Goal: Task Accomplishment & Management: Complete application form

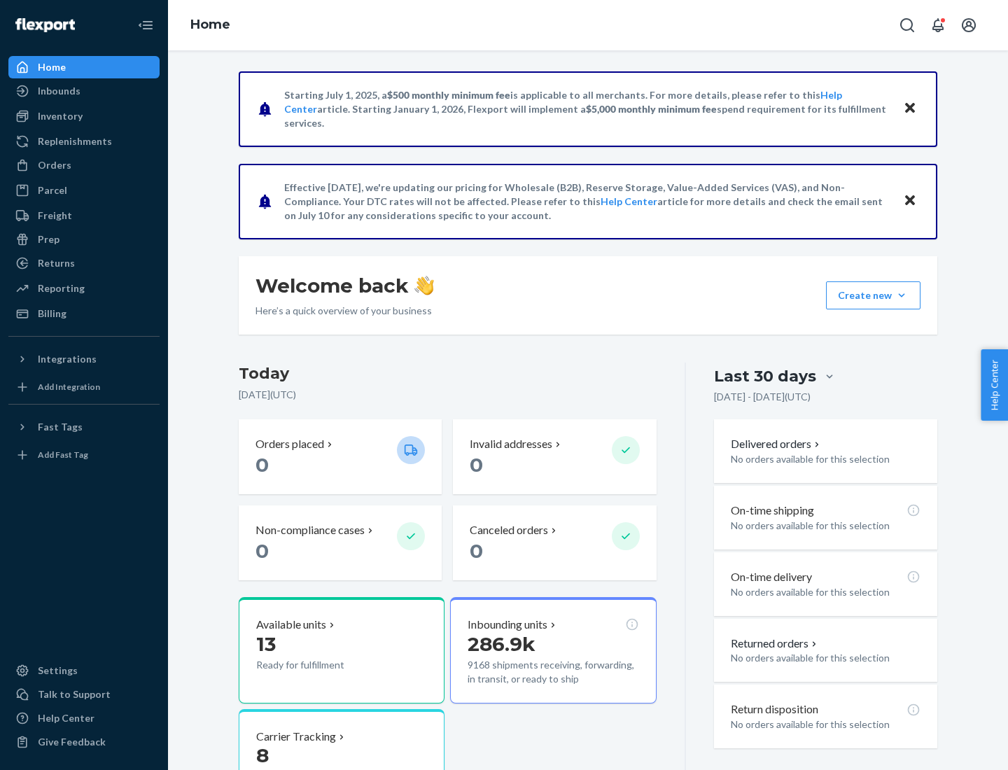
click at [901, 295] on button "Create new Create new inbound Create new order Create new product" at bounding box center [873, 295] width 94 height 28
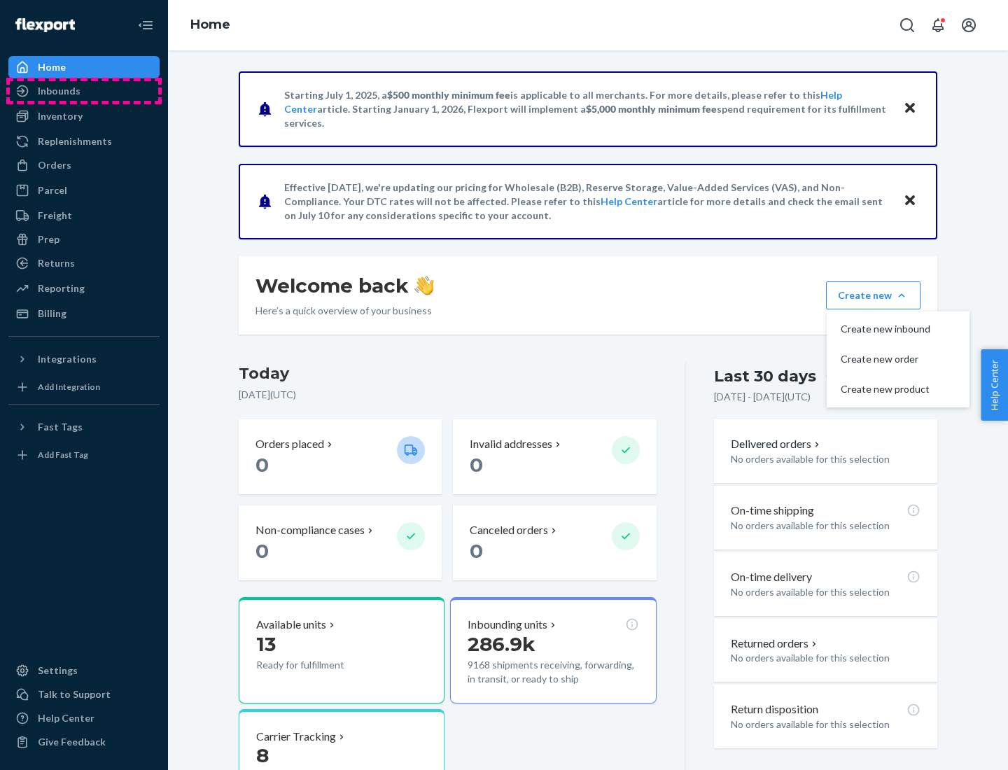
click at [84, 91] on div "Inbounds" at bounding box center [84, 91] width 148 height 20
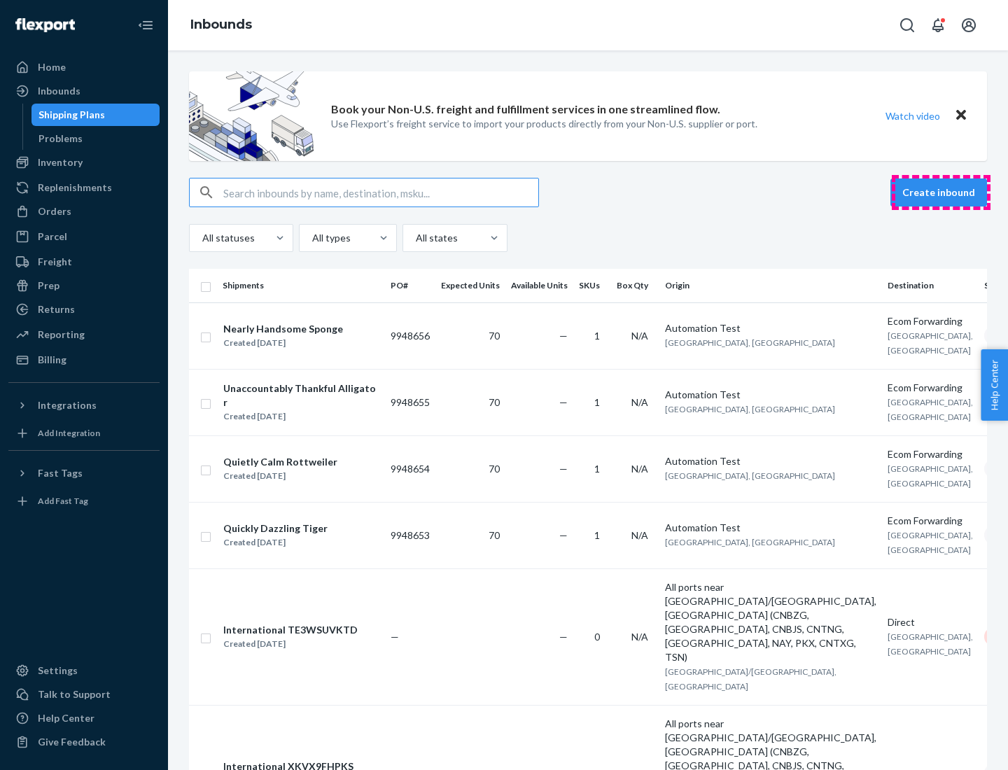
click at [941, 192] on button "Create inbound" at bounding box center [938, 192] width 97 height 28
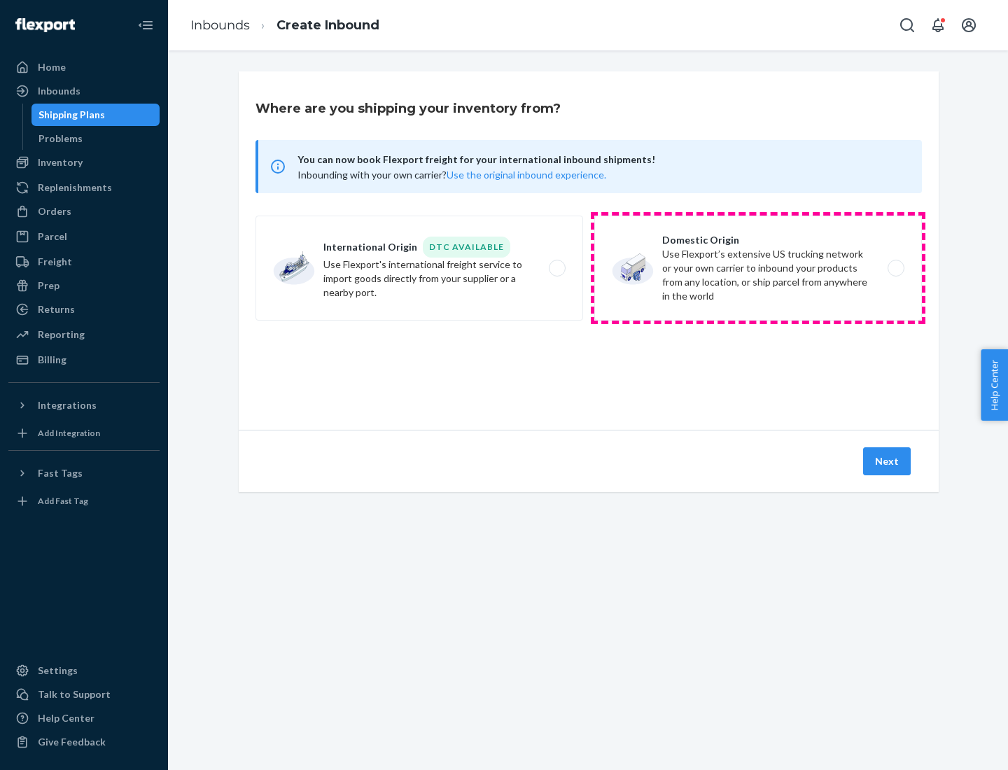
click at [758, 268] on label "Domestic Origin Use Flexport’s extensive US trucking network or your own carrie…" at bounding box center [758, 268] width 328 height 105
click at [895, 268] on input "Domestic Origin Use Flexport’s extensive US trucking network or your own carrie…" at bounding box center [899, 268] width 9 height 9
radio input "true"
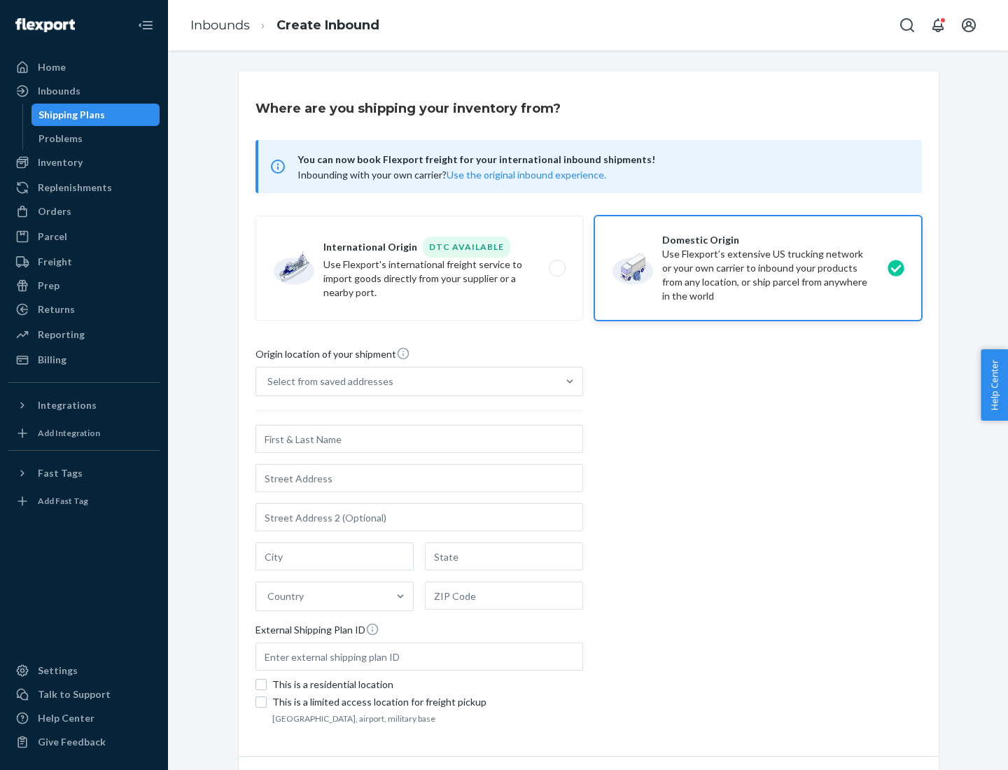
click at [327, 381] on div "Select from saved addresses" at bounding box center [330, 381] width 126 height 14
click at [269, 381] on input "Select from saved addresses" at bounding box center [267, 381] width 1 height 14
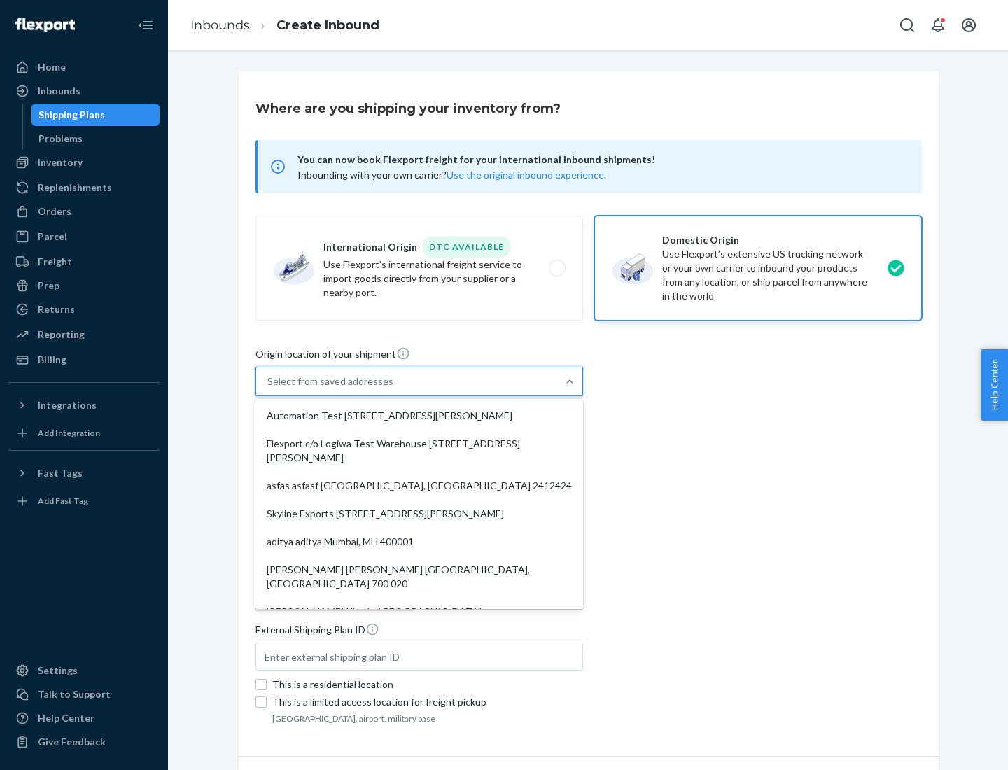
scroll to position [6, 0]
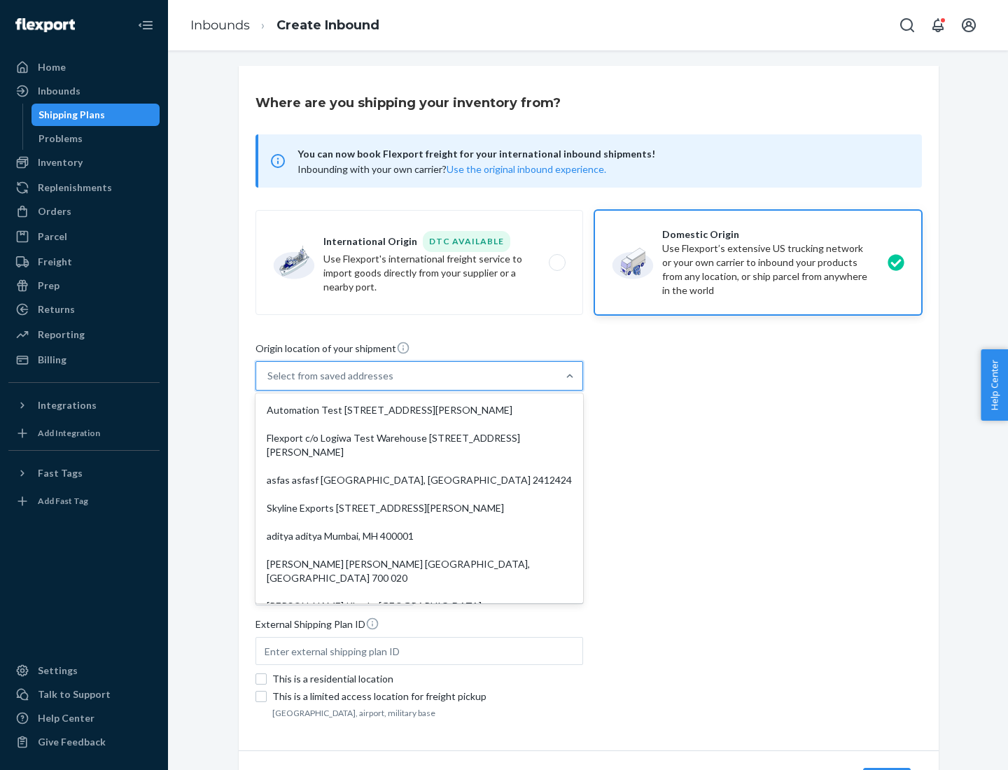
click at [419, 410] on div "Automation Test [STREET_ADDRESS][PERSON_NAME]" at bounding box center [419, 410] width 322 height 28
click at [269, 383] on input "option Automation Test [STREET_ADDRESS][PERSON_NAME]. 9 results available. Use …" at bounding box center [267, 376] width 1 height 14
type input "Automation Test"
type input "9th Floor"
type input "[GEOGRAPHIC_DATA]"
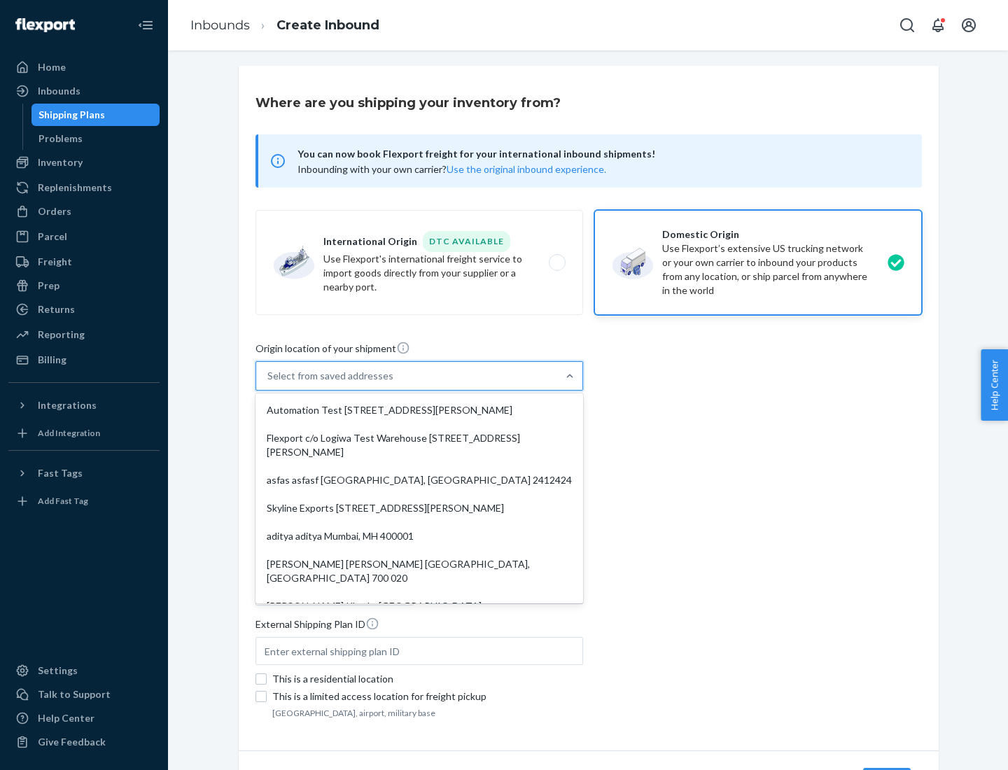
type input "CA"
type input "94104"
type input "[STREET_ADDRESS][PERSON_NAME]"
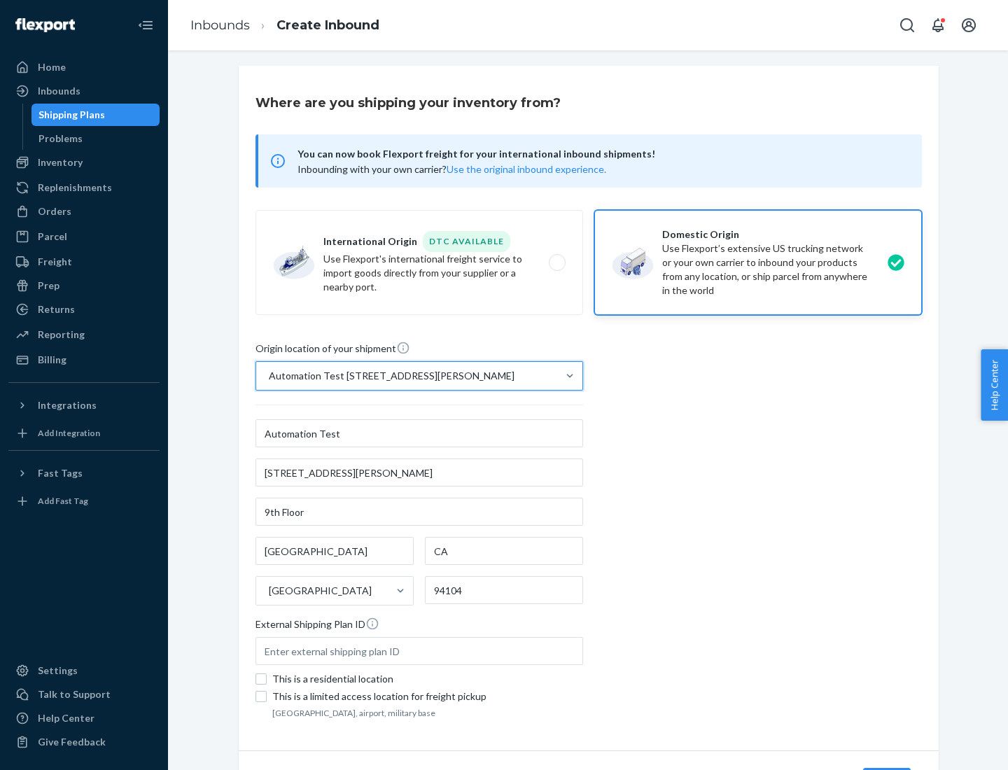
scroll to position [82, 0]
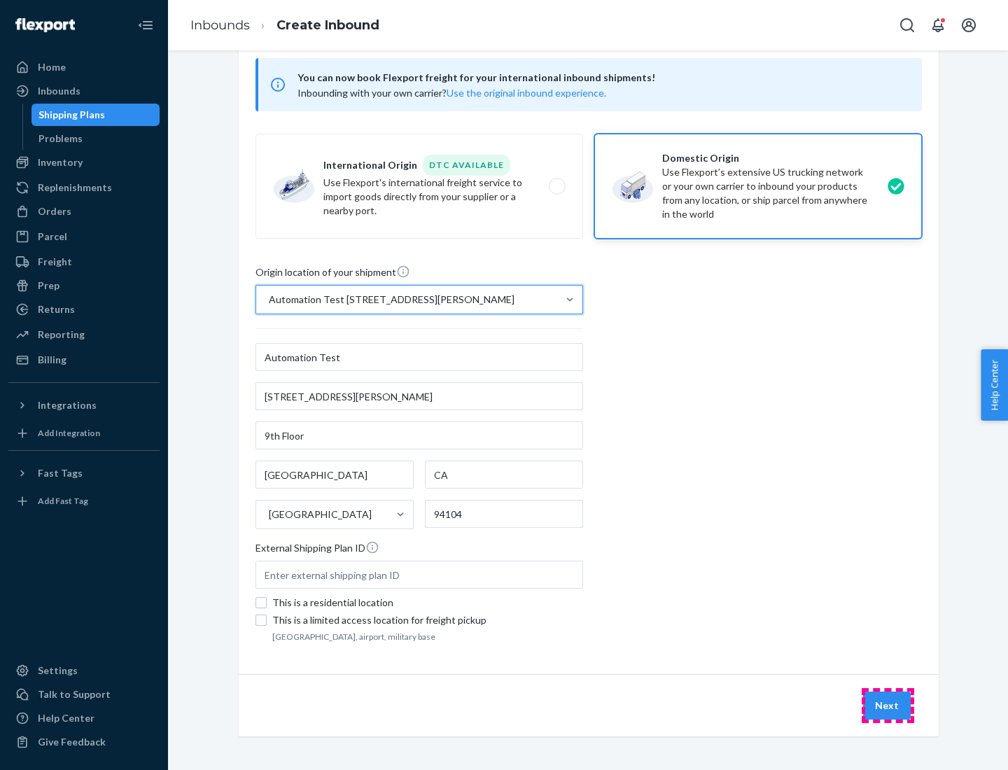
click at [887, 705] on button "Next" at bounding box center [887, 705] width 48 height 28
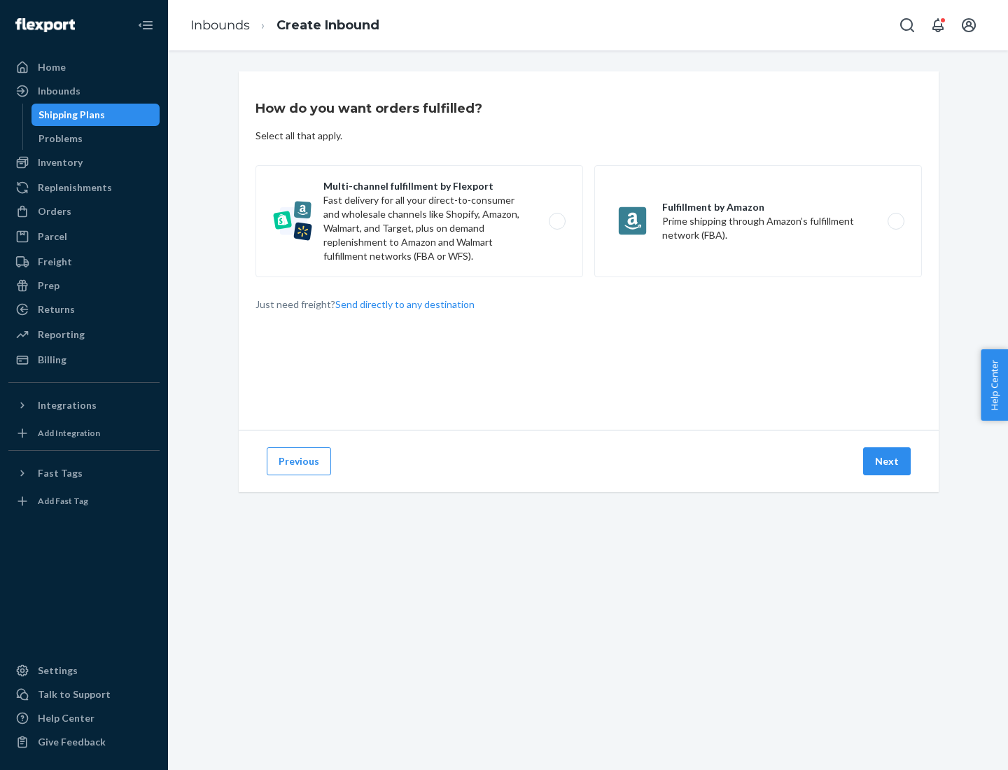
click at [419, 221] on label "Multi-channel fulfillment by Flexport Fast delivery for all your direct-to-cons…" at bounding box center [419, 221] width 328 height 112
click at [556, 221] on input "Multi-channel fulfillment by Flexport Fast delivery for all your direct-to-cons…" at bounding box center [560, 221] width 9 height 9
radio input "true"
click at [887, 461] on button "Next" at bounding box center [887, 461] width 48 height 28
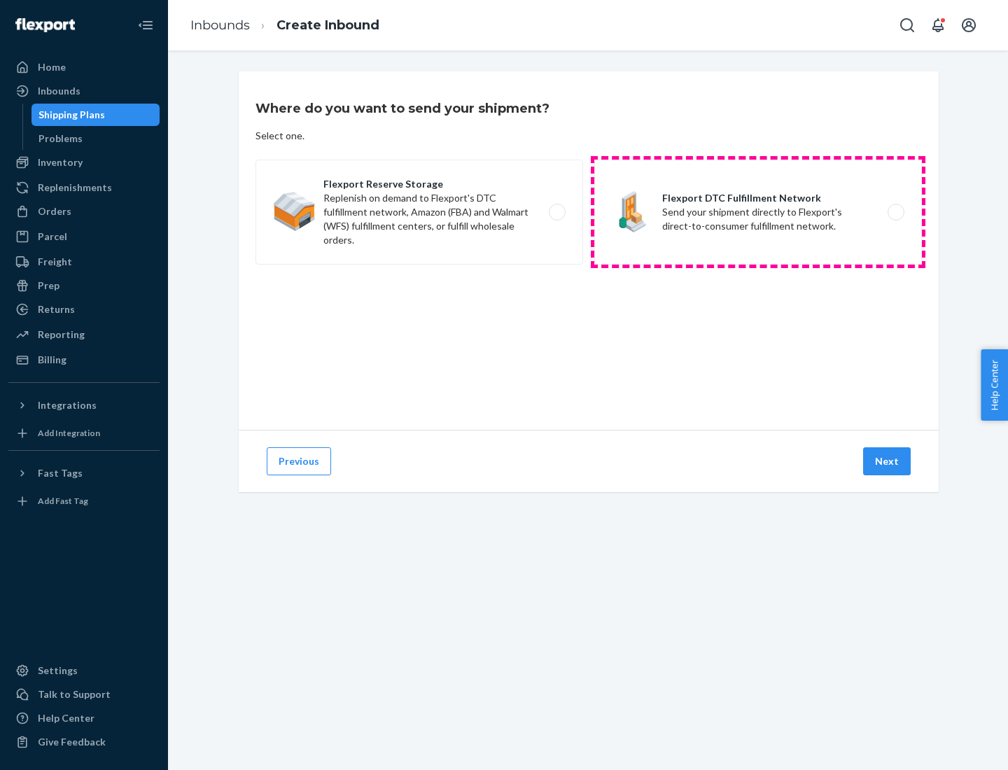
click at [758, 212] on label "Flexport DTC Fulfillment Network Send your shipment directly to Flexport's dire…" at bounding box center [758, 212] width 328 height 105
click at [895, 212] on input "Flexport DTC Fulfillment Network Send your shipment directly to Flexport's dire…" at bounding box center [899, 212] width 9 height 9
radio input "true"
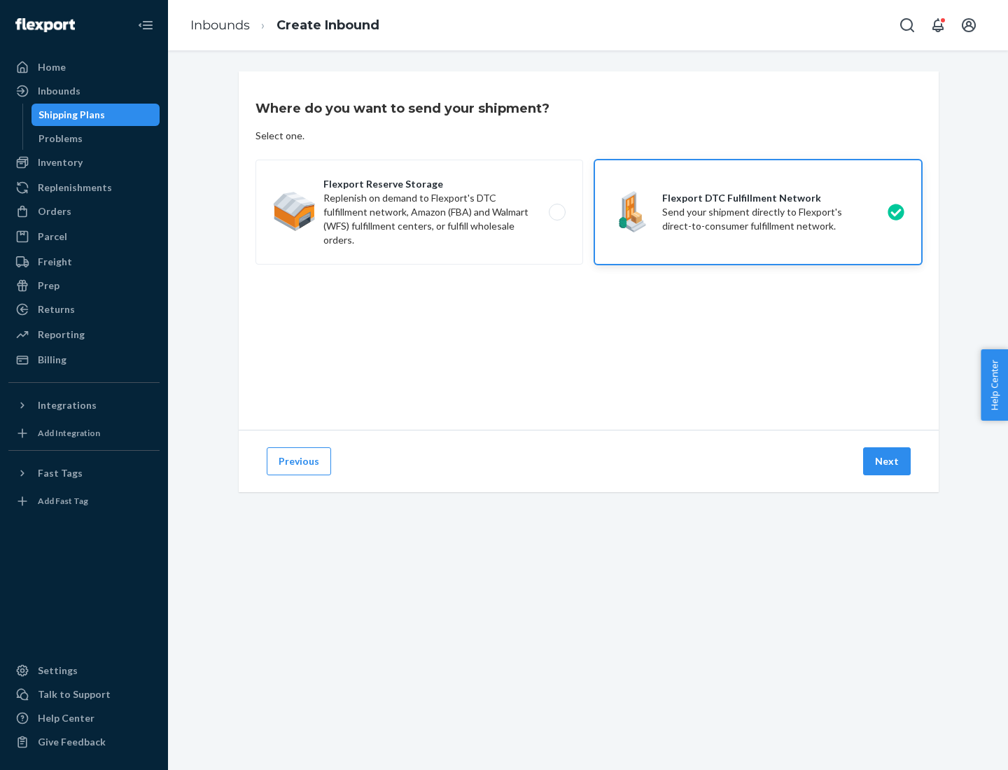
click at [887, 461] on button "Next" at bounding box center [887, 461] width 48 height 28
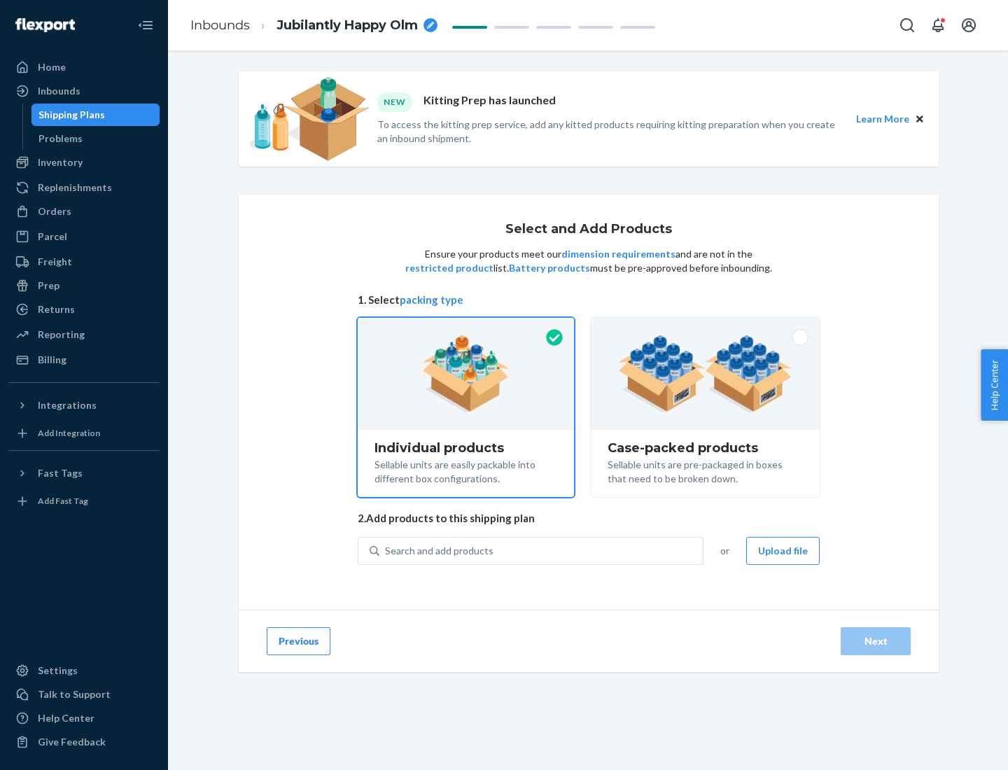
click at [705, 374] on img at bounding box center [705, 373] width 174 height 77
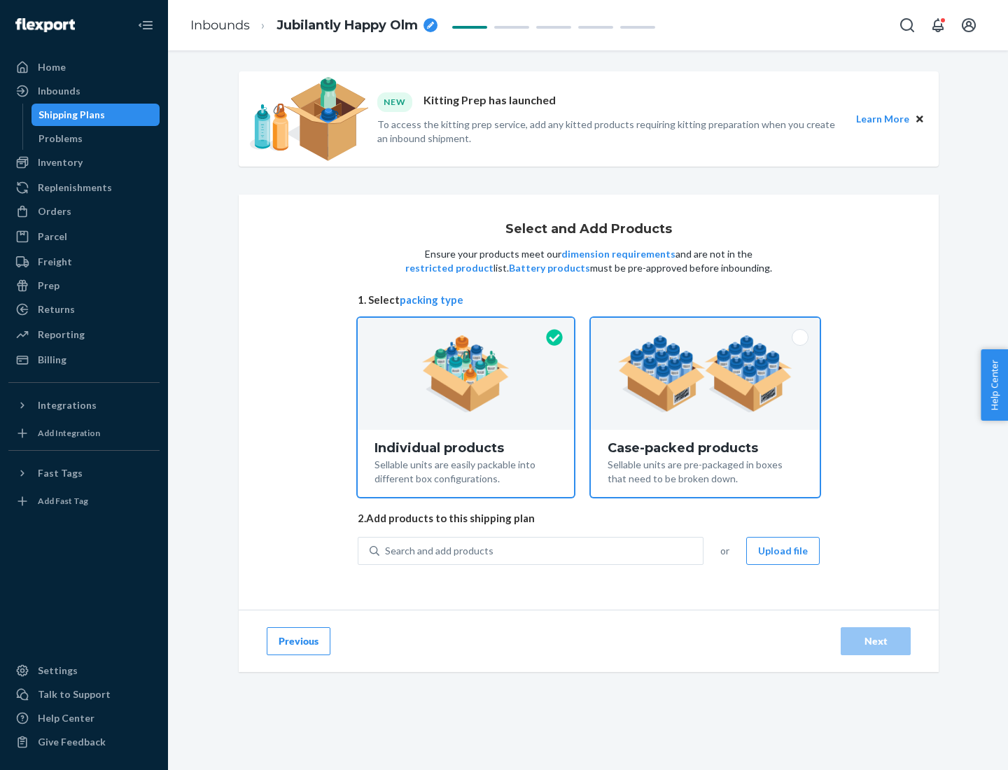
click at [705, 327] on input "Case-packed products Sellable units are pre-packaged in boxes that need to be b…" at bounding box center [705, 322] width 9 height 9
radio input "true"
radio input "false"
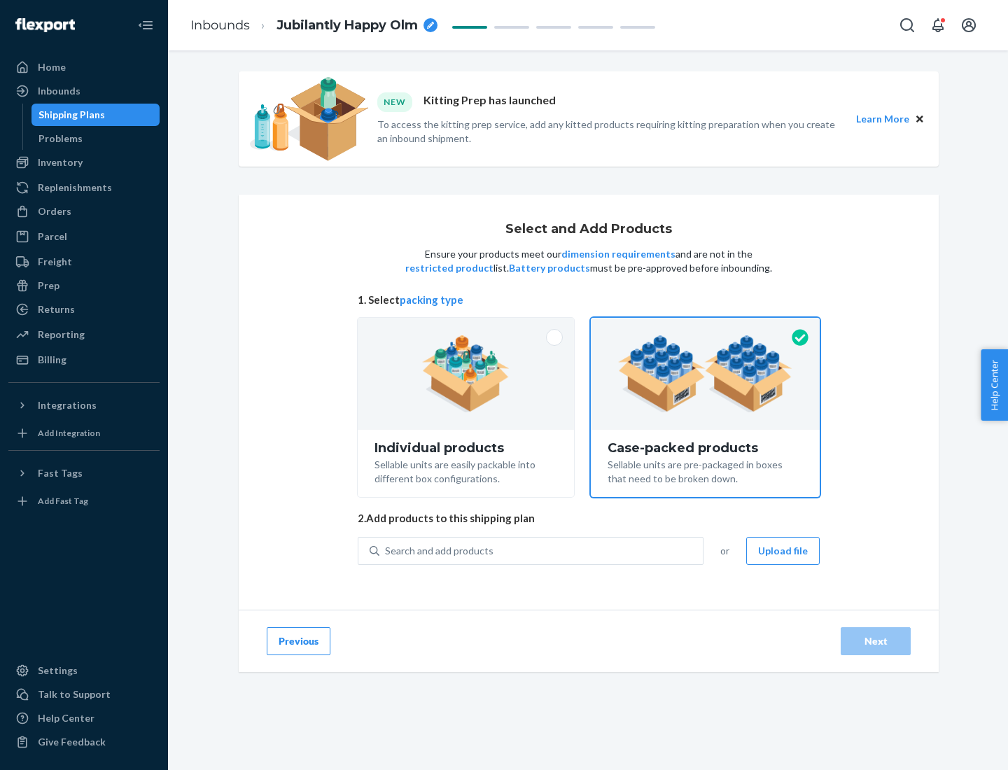
click at [542, 550] on div "Search and add products" at bounding box center [540, 550] width 323 height 25
click at [386, 550] on input "Search and add products" at bounding box center [385, 551] width 1 height 14
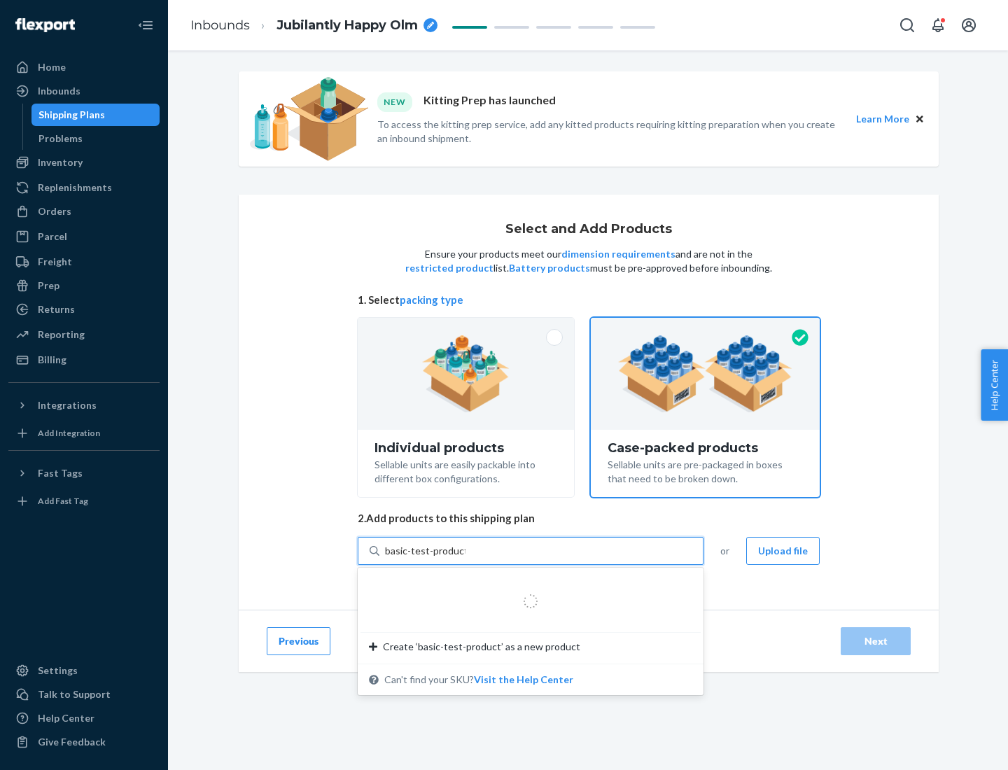
type input "basic-test-product-1"
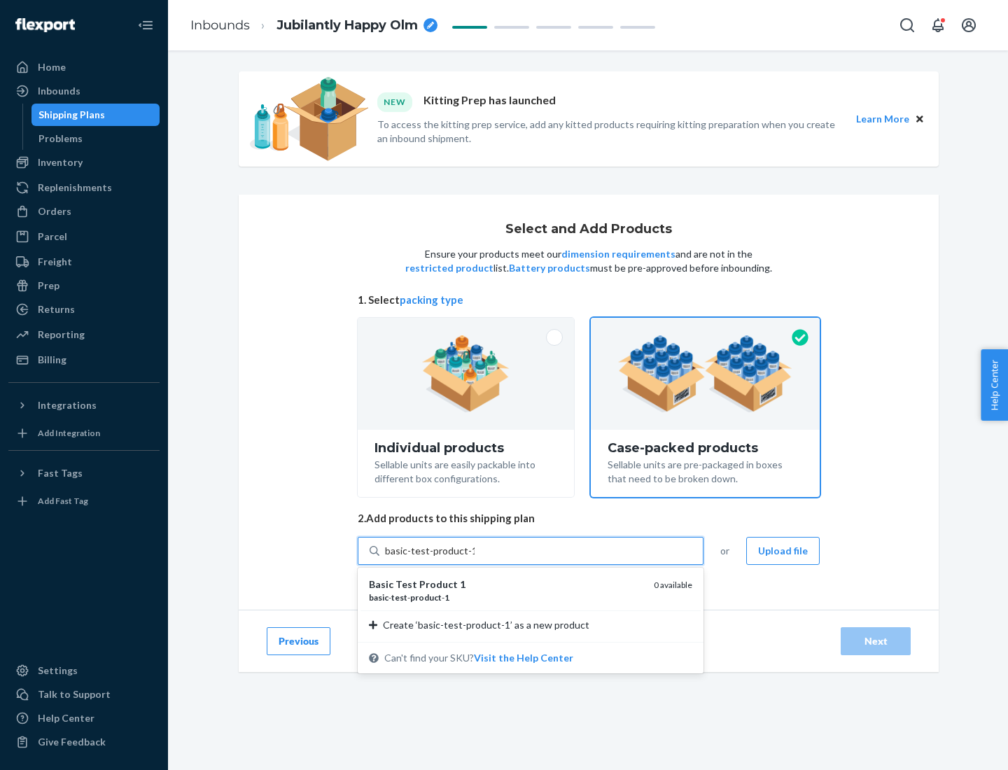
click at [506, 597] on div "basic - test - product - 1" at bounding box center [506, 597] width 274 height 12
click at [475, 558] on input "basic-test-product-1" at bounding box center [430, 551] width 90 height 14
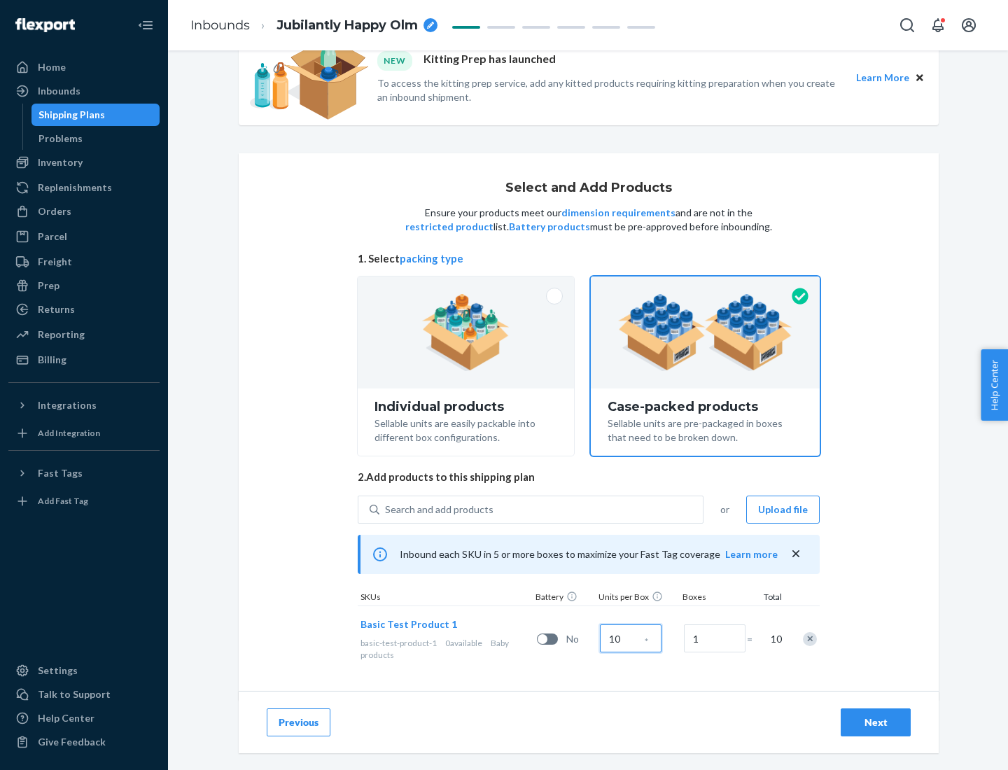
scroll to position [50, 0]
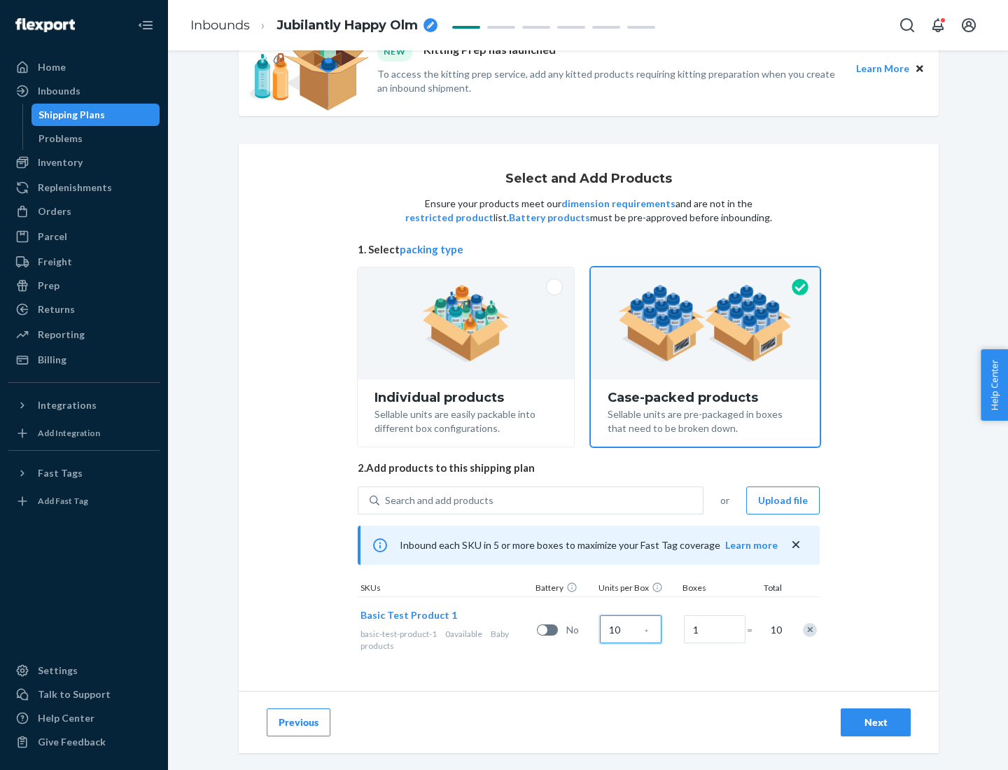
type input "10"
type input "7"
click at [876, 722] on div "Next" at bounding box center [875, 722] width 46 height 14
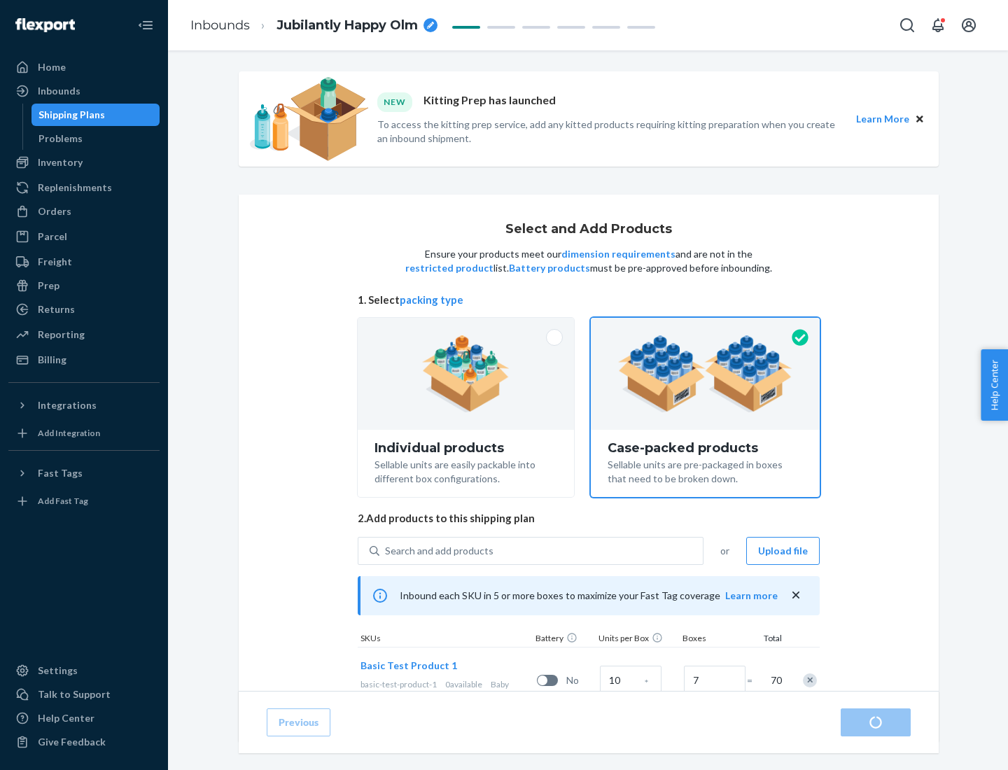
radio input "true"
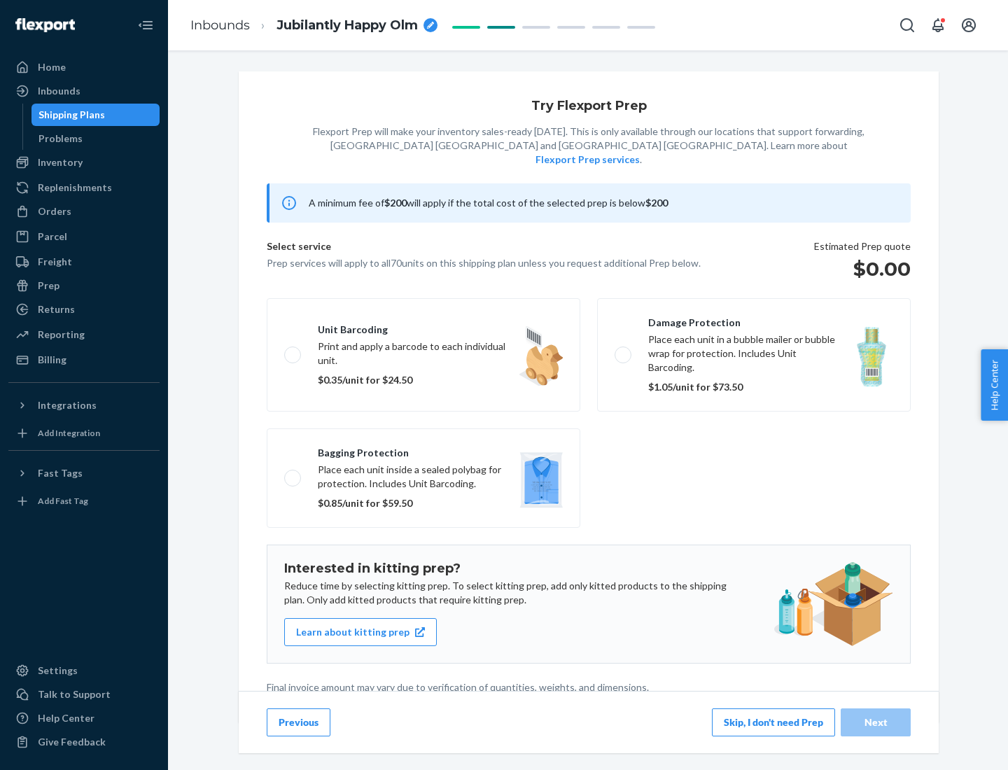
scroll to position [3, 0]
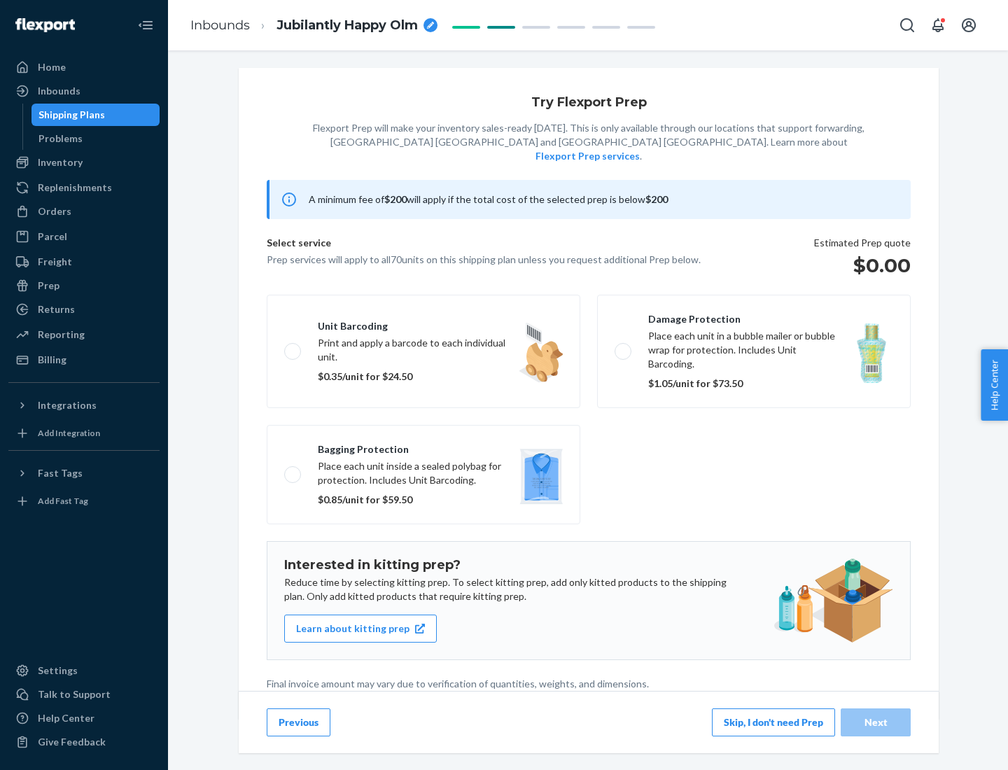
click at [423, 446] on label "Bagging protection Place each unit inside a sealed polybag for protection. Incl…" at bounding box center [424, 474] width 314 height 99
click at [293, 470] on input "Bagging protection Place each unit inside a sealed polybag for protection. Incl…" at bounding box center [288, 474] width 9 height 9
checkbox input "true"
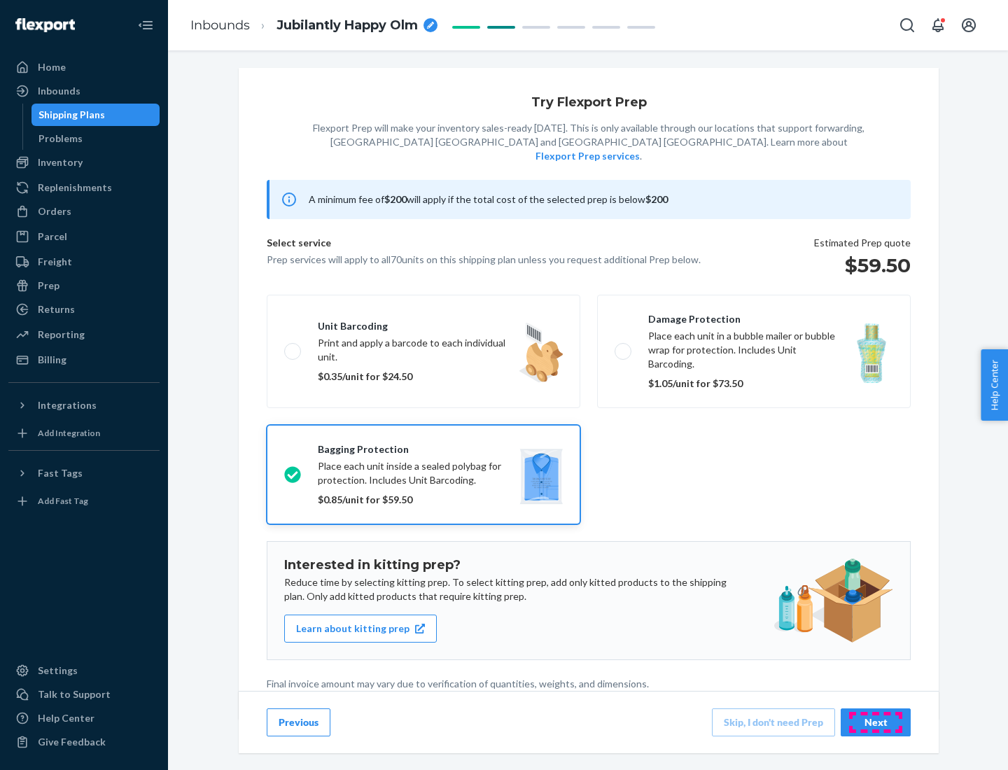
click at [876, 722] on div "Next" at bounding box center [875, 722] width 46 height 14
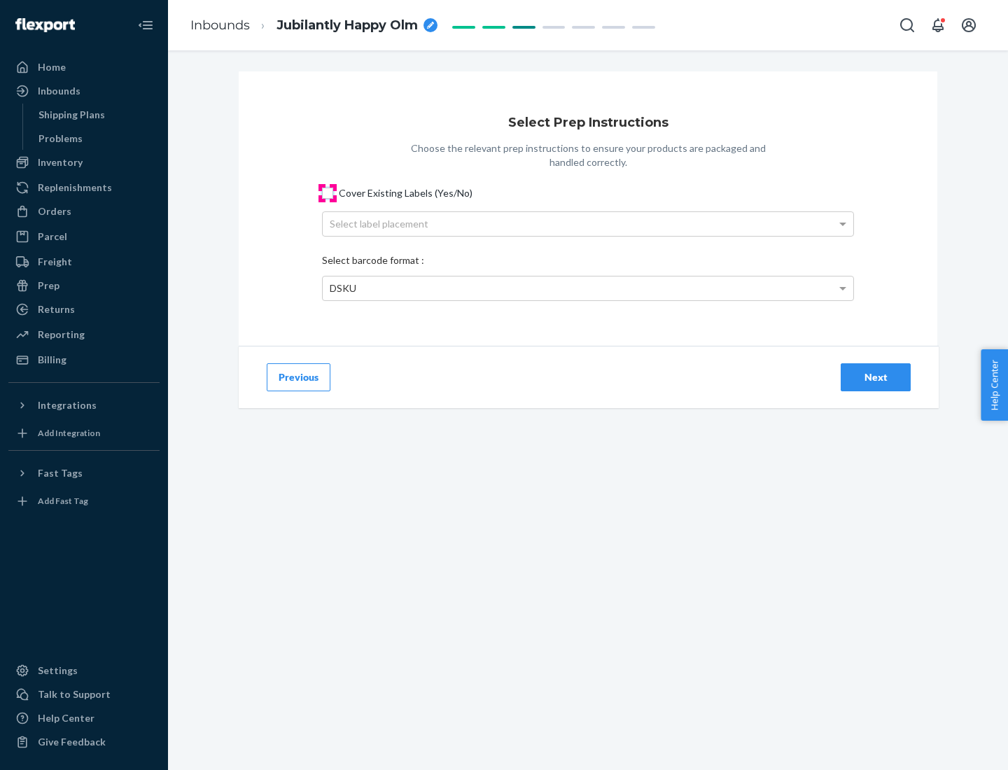
click at [328, 192] on input "Cover Existing Labels (Yes/No)" at bounding box center [327, 193] width 11 height 11
checkbox input "true"
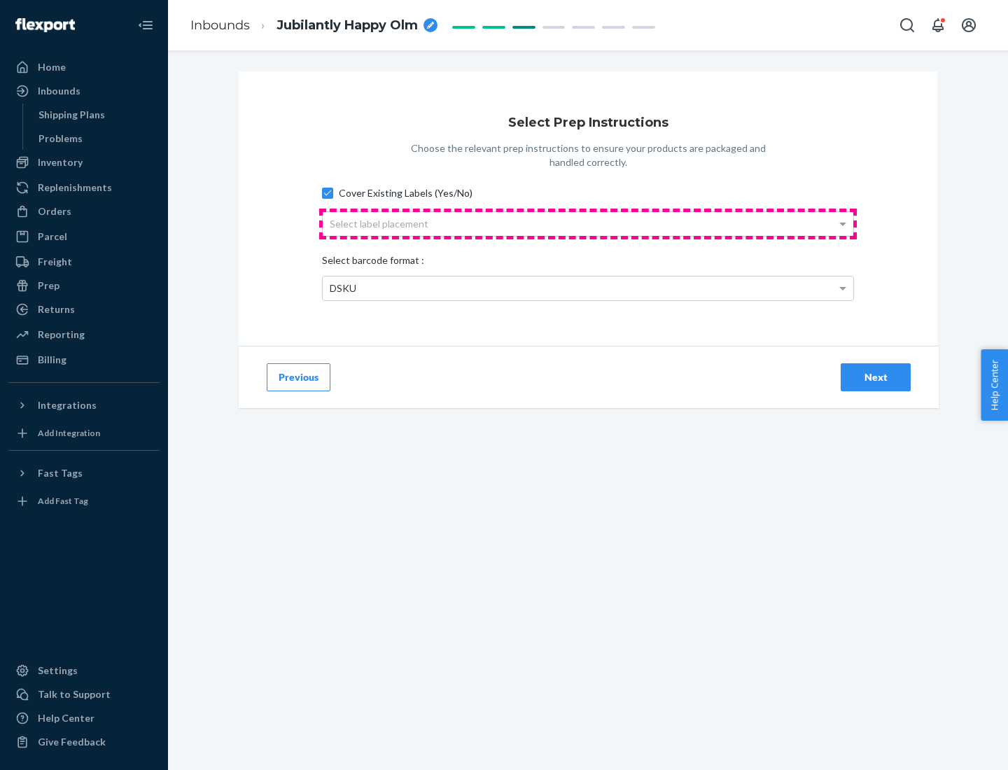
click at [588, 223] on div "Select label placement" at bounding box center [588, 224] width 530 height 24
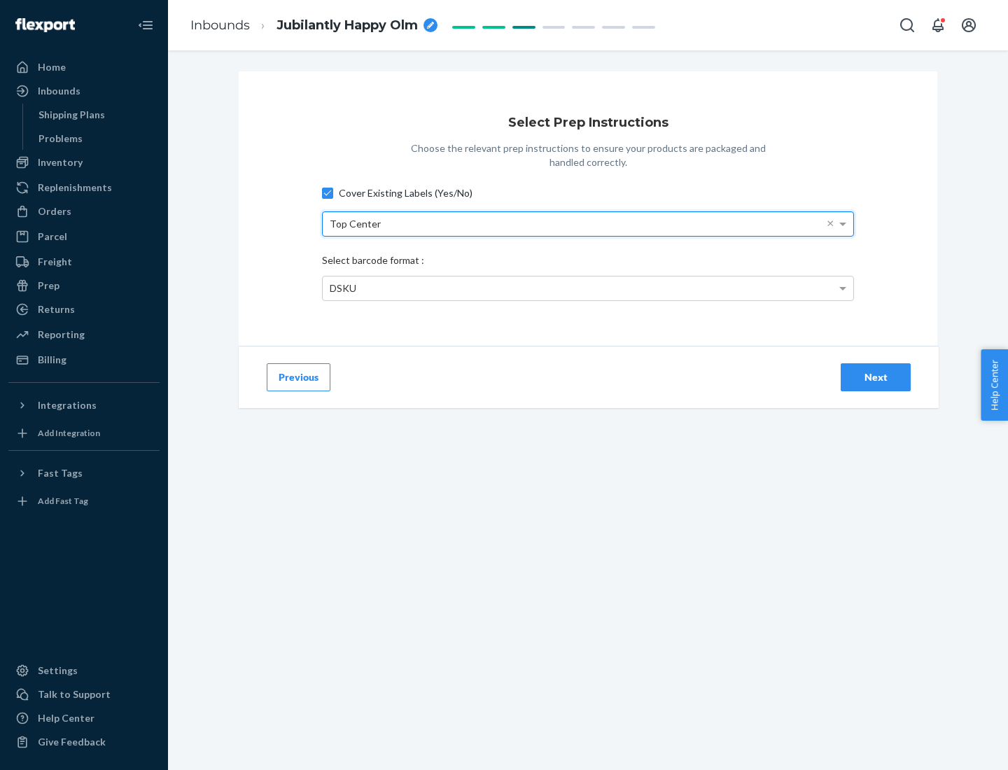
click at [588, 288] on div "DSKU" at bounding box center [588, 288] width 530 height 24
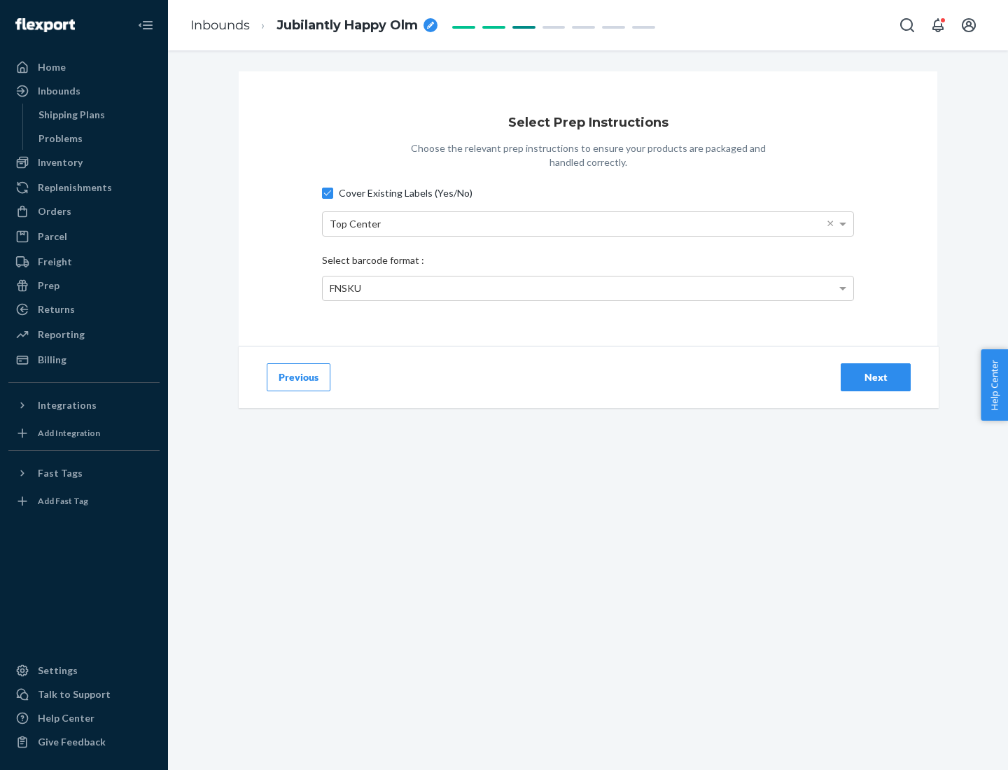
click at [876, 377] on div "Next" at bounding box center [875, 377] width 46 height 14
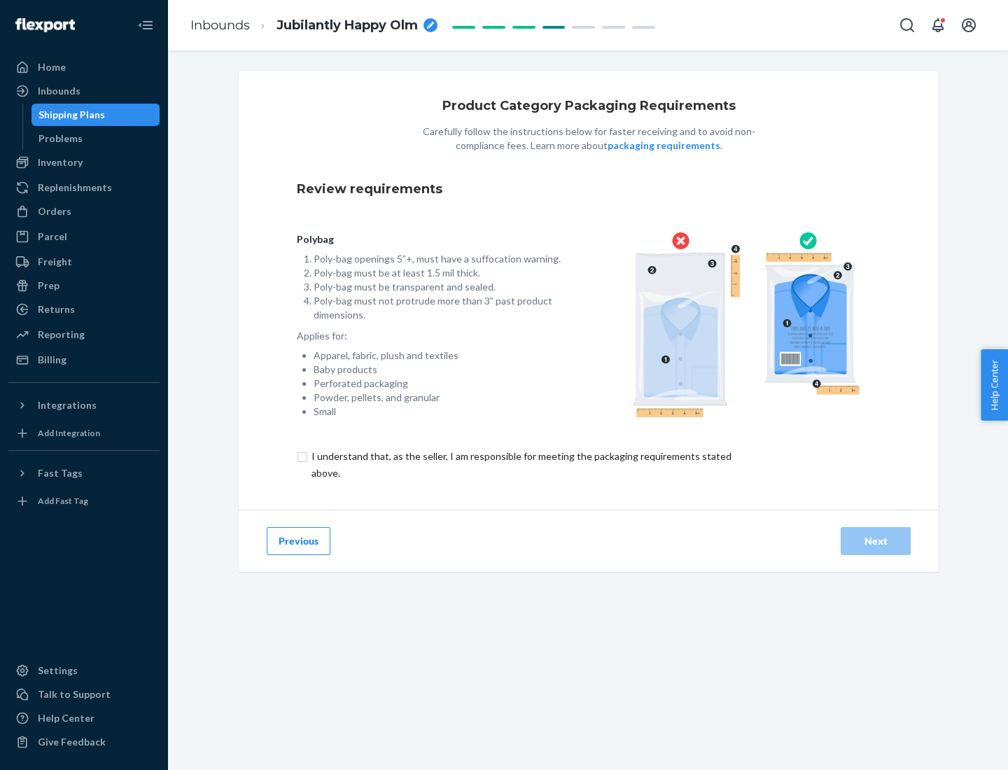
click at [520, 464] on input "checkbox" at bounding box center [529, 465] width 465 height 34
checkbox input "true"
click at [876, 540] on div "Next" at bounding box center [875, 541] width 46 height 14
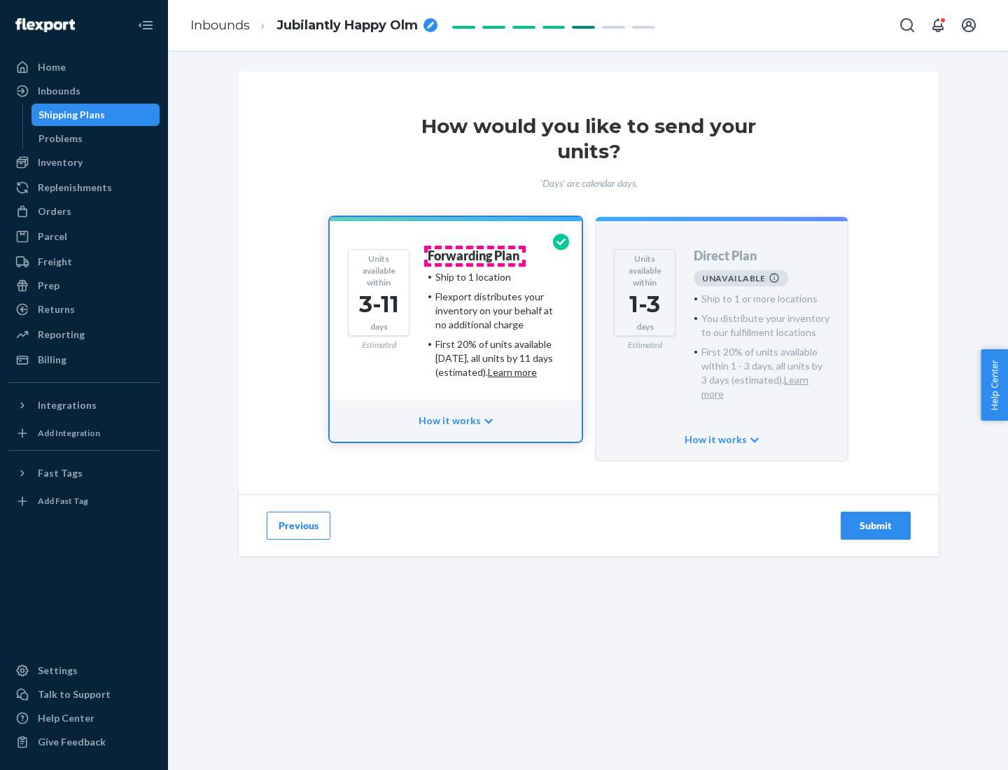
click at [475, 255] on h4 "Forwarding Plan" at bounding box center [474, 256] width 92 height 14
click at [876, 519] on div "Submit" at bounding box center [875, 526] width 46 height 14
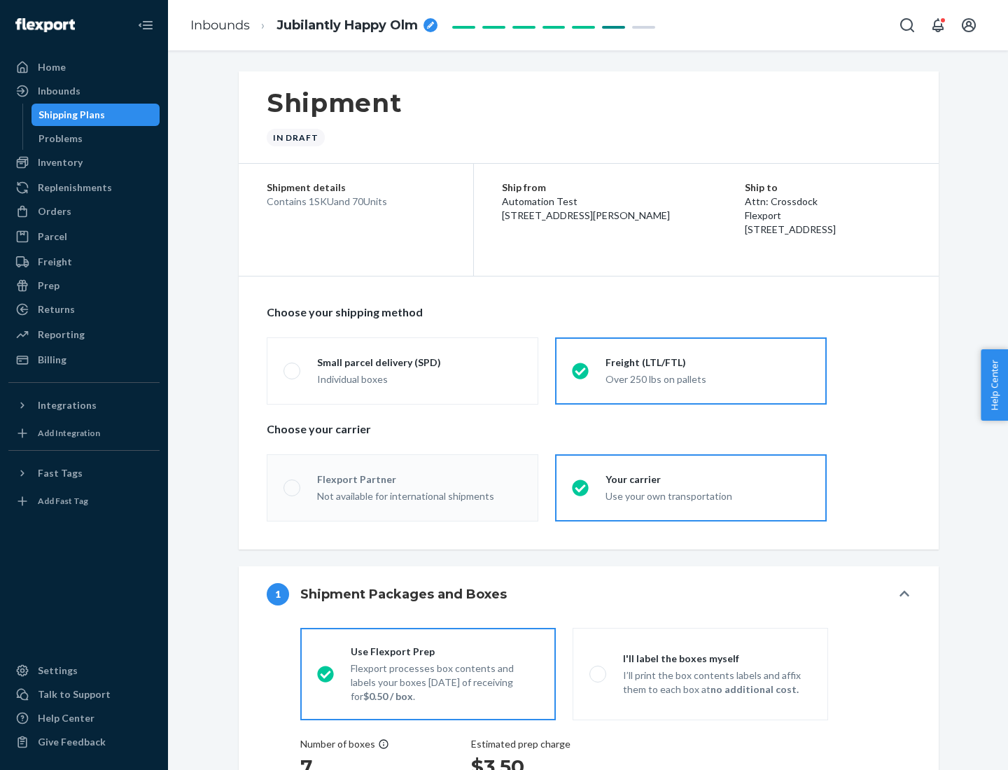
radio input "true"
radio input "false"
radio input "true"
radio input "false"
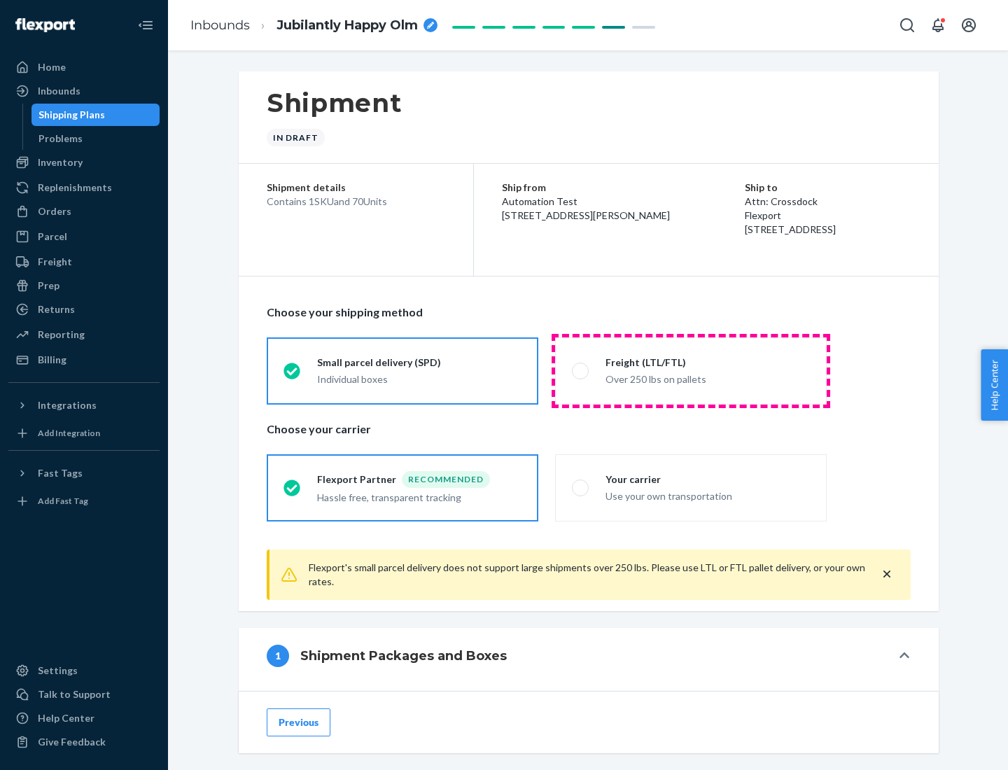
click at [691, 370] on div "Over 250 lbs on pallets" at bounding box center [707, 378] width 204 height 17
click at [581, 370] on input "Freight (LTL/FTL) Over 250 lbs on pallets" at bounding box center [576, 370] width 9 height 9
radio input "true"
radio input "false"
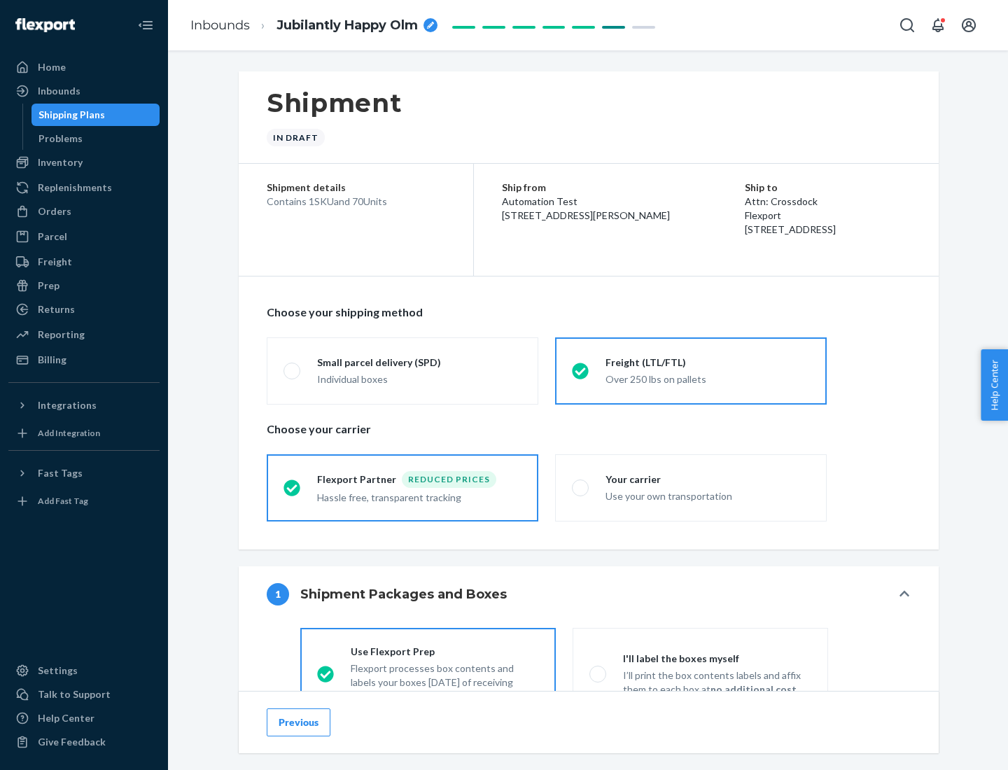
scroll to position [78, 0]
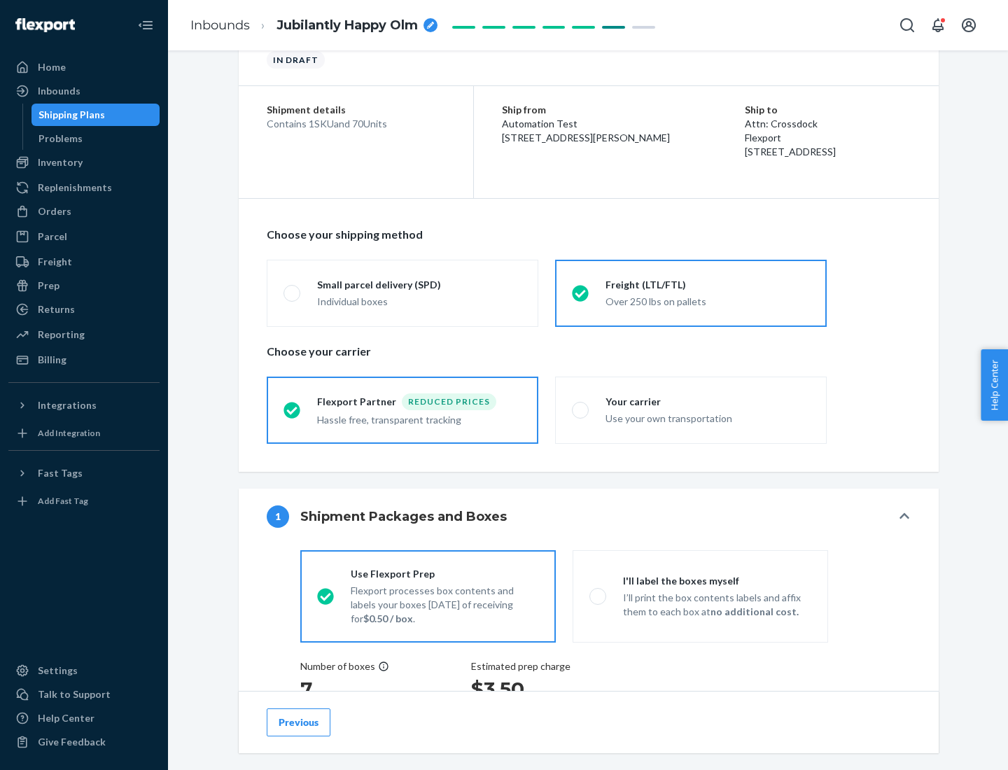
click at [691, 409] on div "Use your own transportation" at bounding box center [707, 417] width 204 height 17
click at [581, 409] on input "Your carrier Use your own transportation" at bounding box center [576, 409] width 9 height 9
radio input "true"
radio input "false"
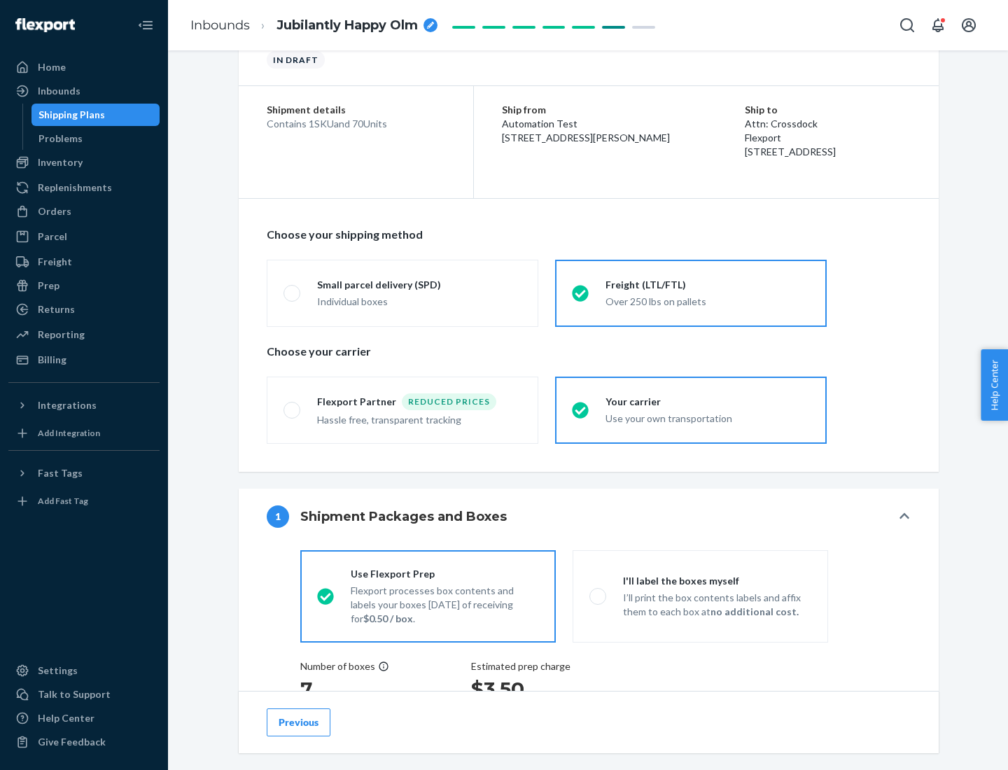
scroll to position [264, 0]
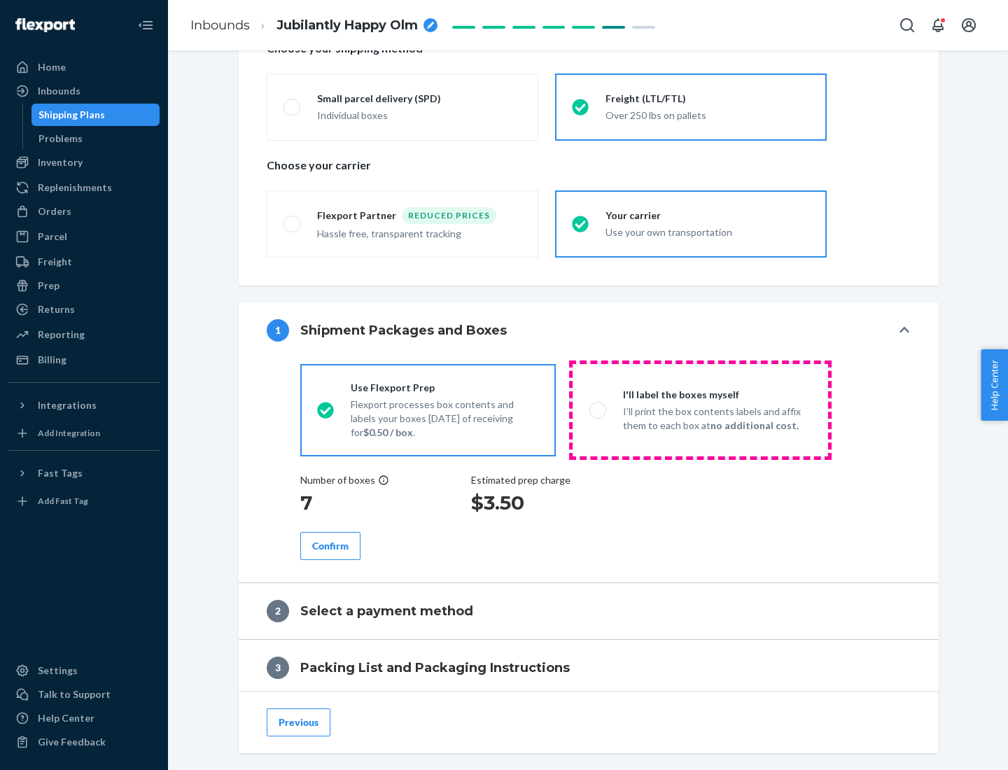
click at [700, 409] on p "I’ll print the box contents labels and affix them to each box at no additional …" at bounding box center [717, 419] width 188 height 28
click at [598, 409] on input "I'll label the boxes myself I’ll print the box contents labels and affix them t…" at bounding box center [593, 409] width 9 height 9
radio input "true"
radio input "false"
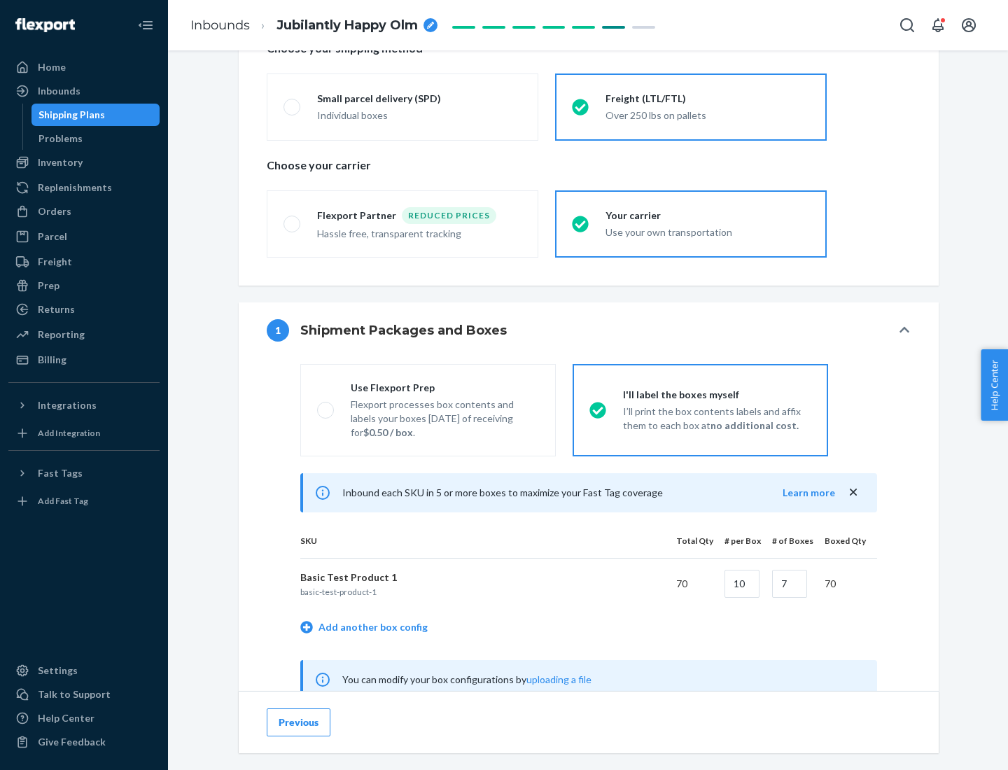
scroll to position [437, 0]
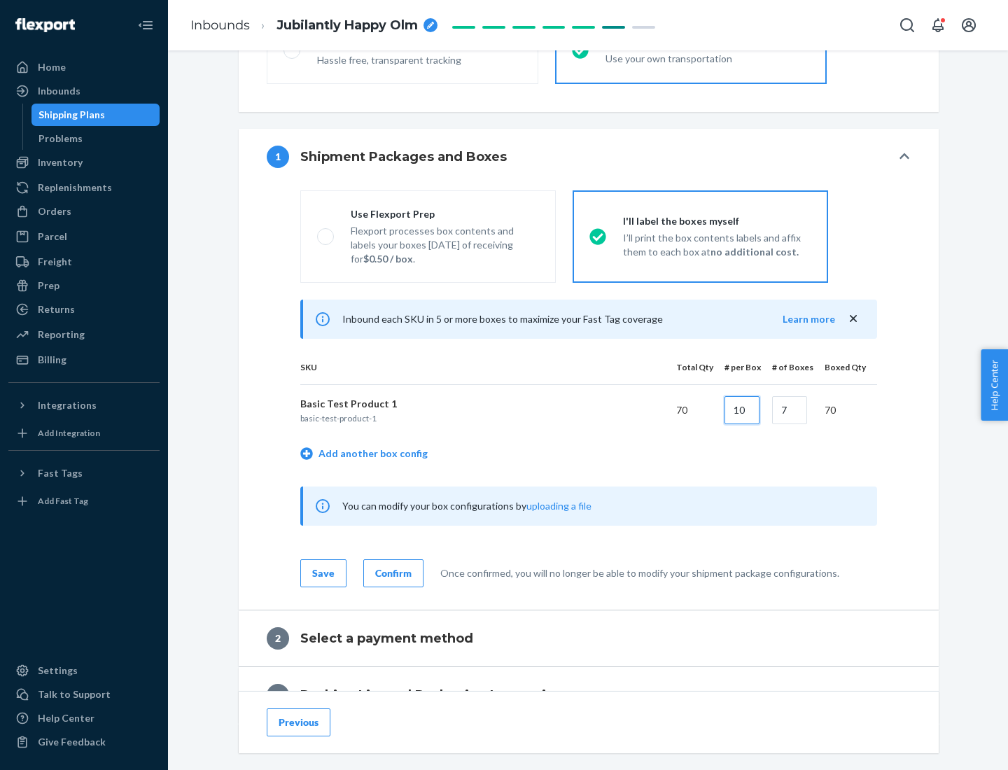
type input "10"
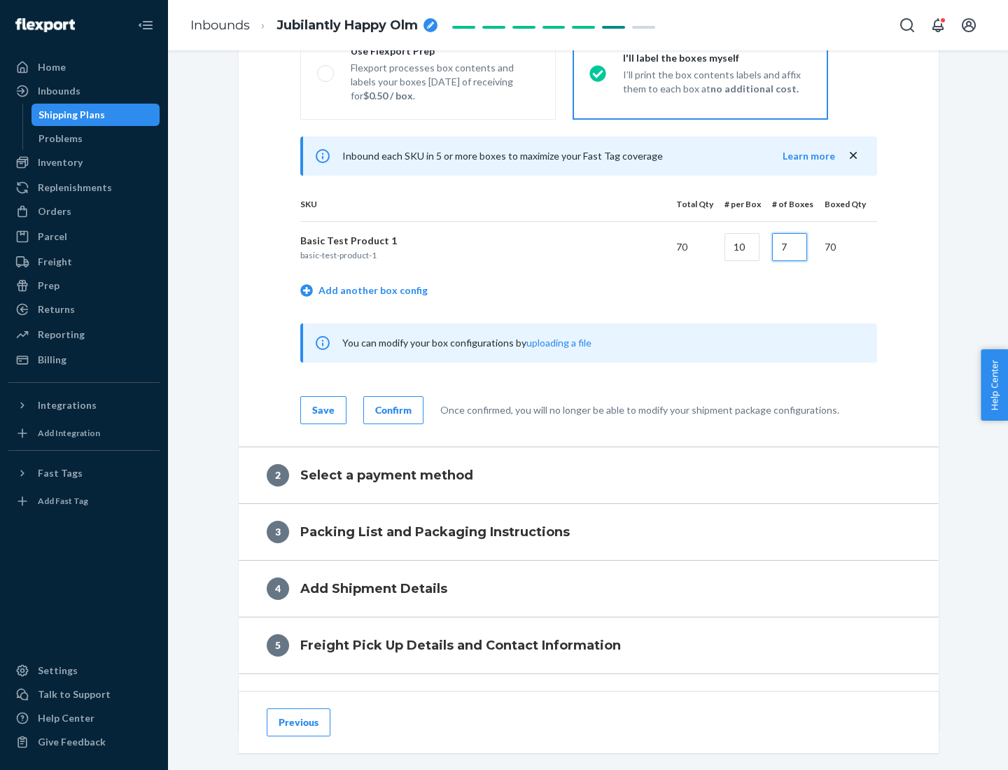
type input "7"
click at [391, 409] on div "Confirm" at bounding box center [393, 410] width 36 height 14
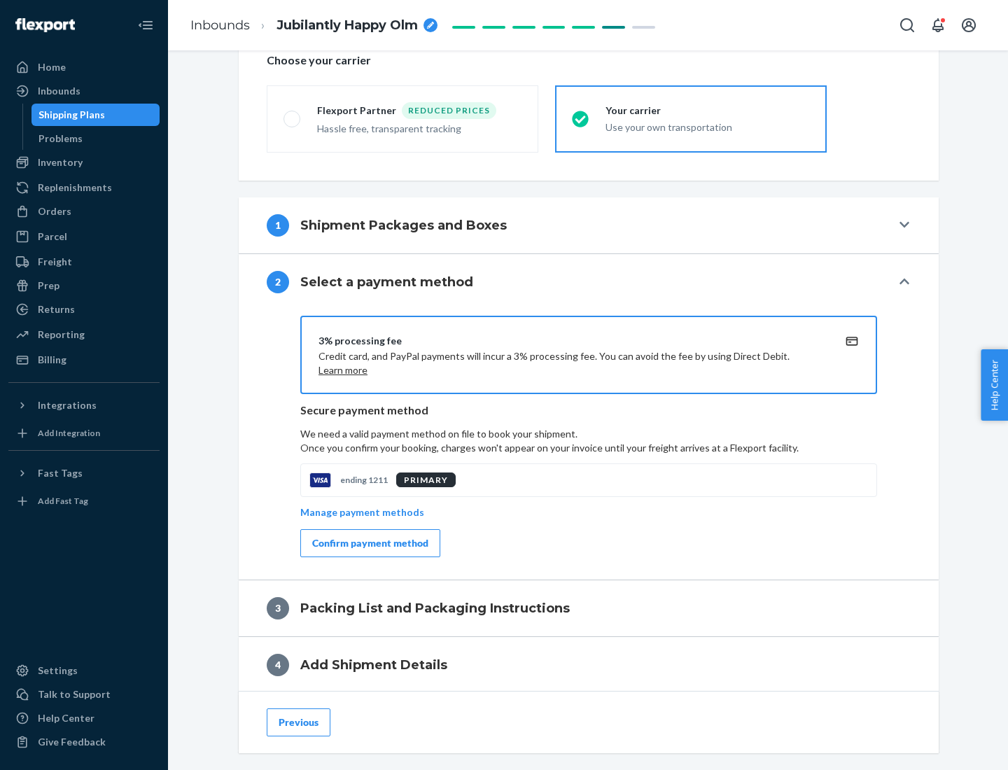
scroll to position [502, 0]
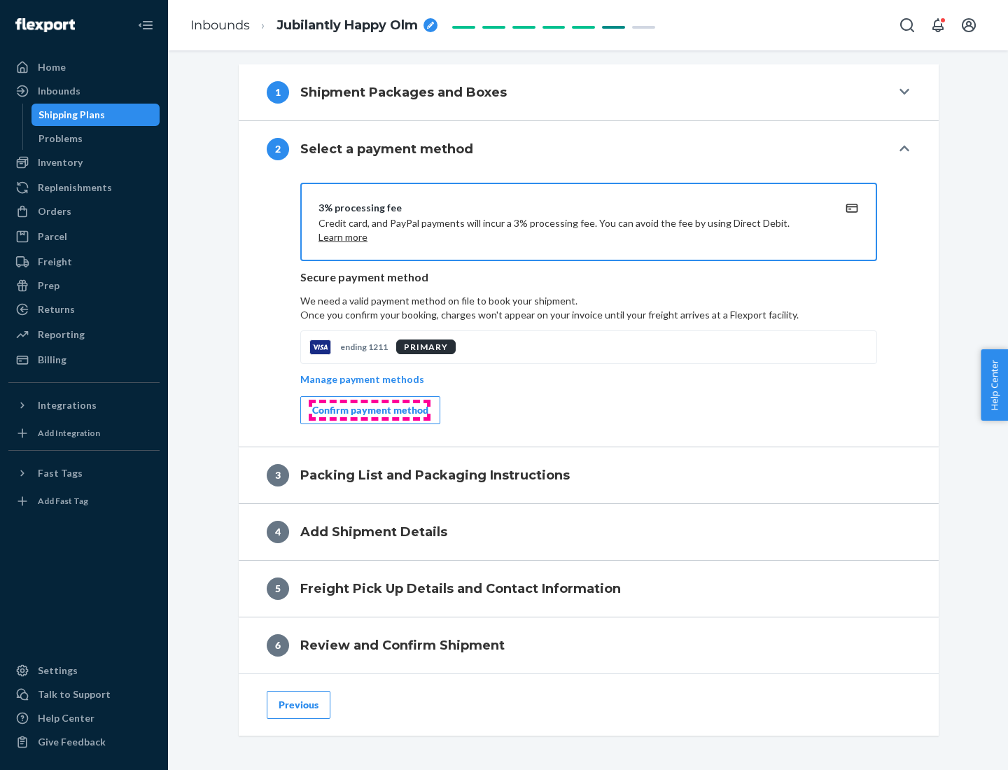
click at [369, 410] on div "Confirm payment method" at bounding box center [370, 410] width 116 height 14
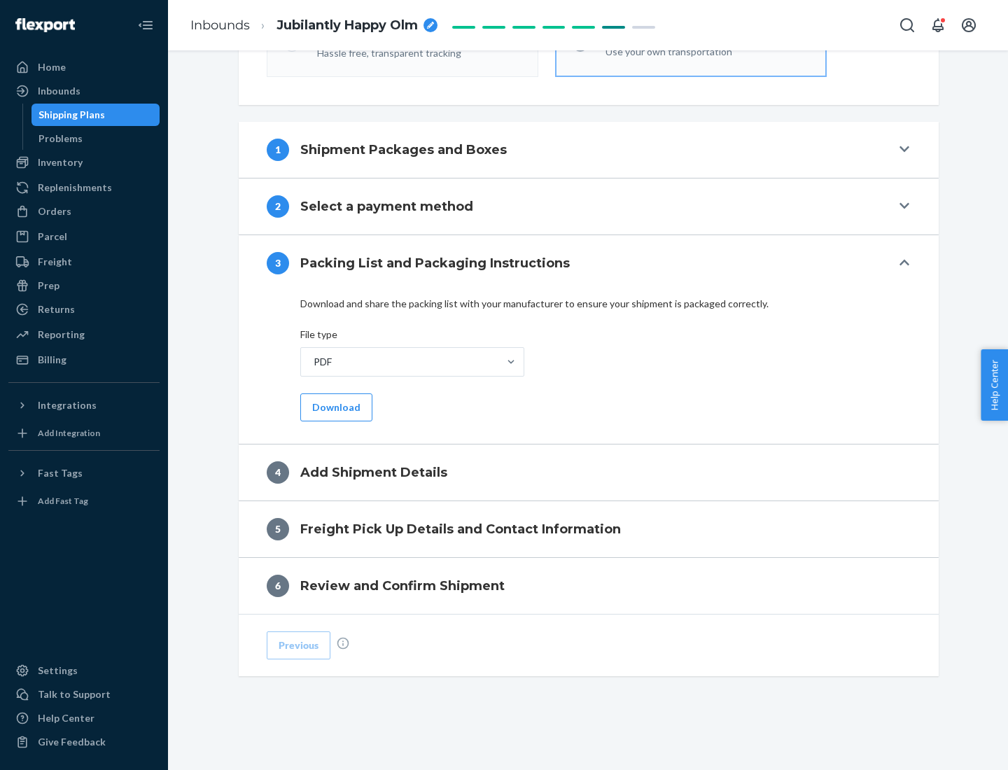
scroll to position [442, 0]
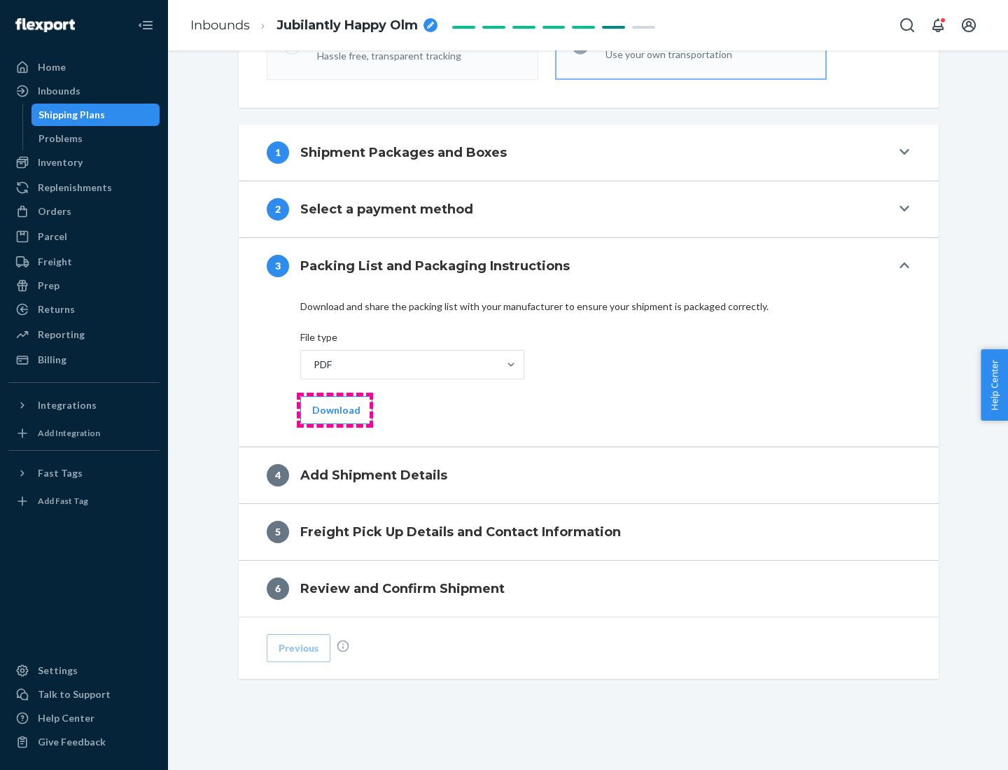
click at [335, 409] on button "Download" at bounding box center [336, 410] width 72 height 28
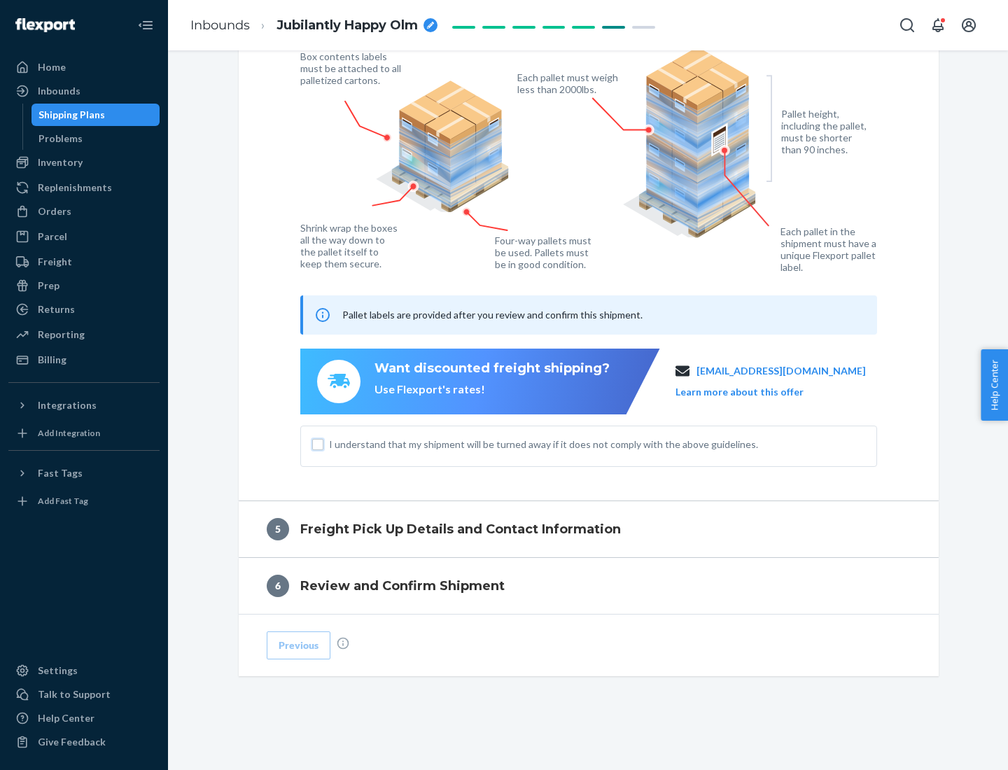
click at [318, 444] on input "I understand that my shipment will be turned away if it does not comply with th…" at bounding box center [317, 444] width 11 height 11
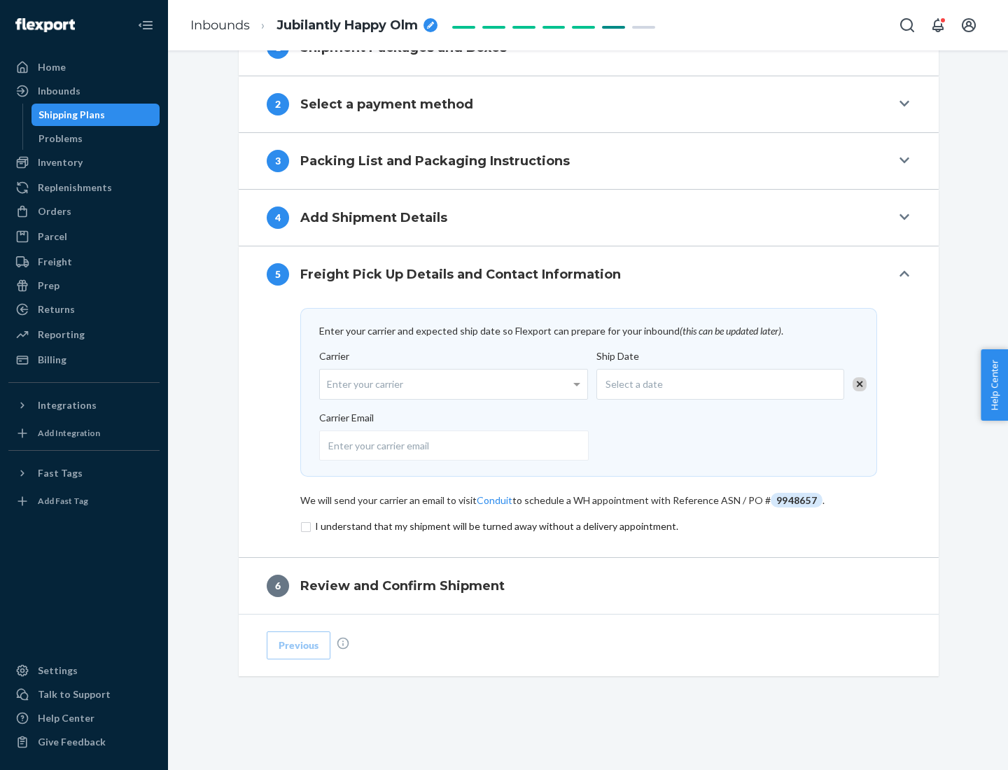
scroll to position [547, 0]
click at [589, 526] on input "checkbox" at bounding box center [588, 526] width 577 height 17
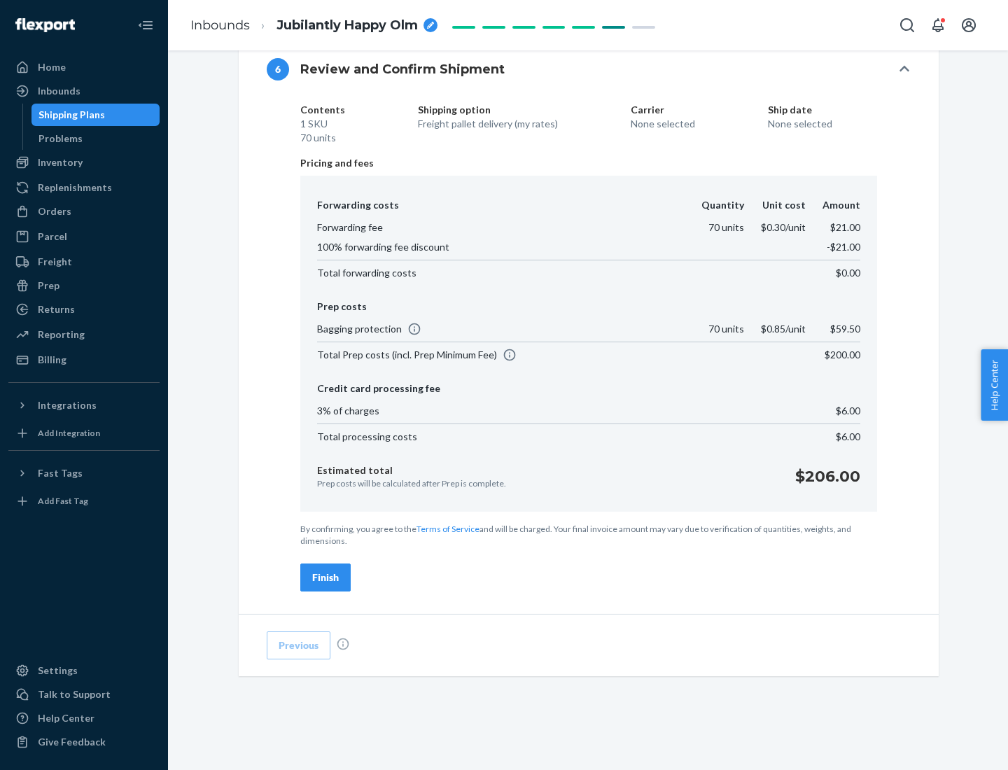
click at [325, 577] on div "Finish" at bounding box center [325, 577] width 27 height 14
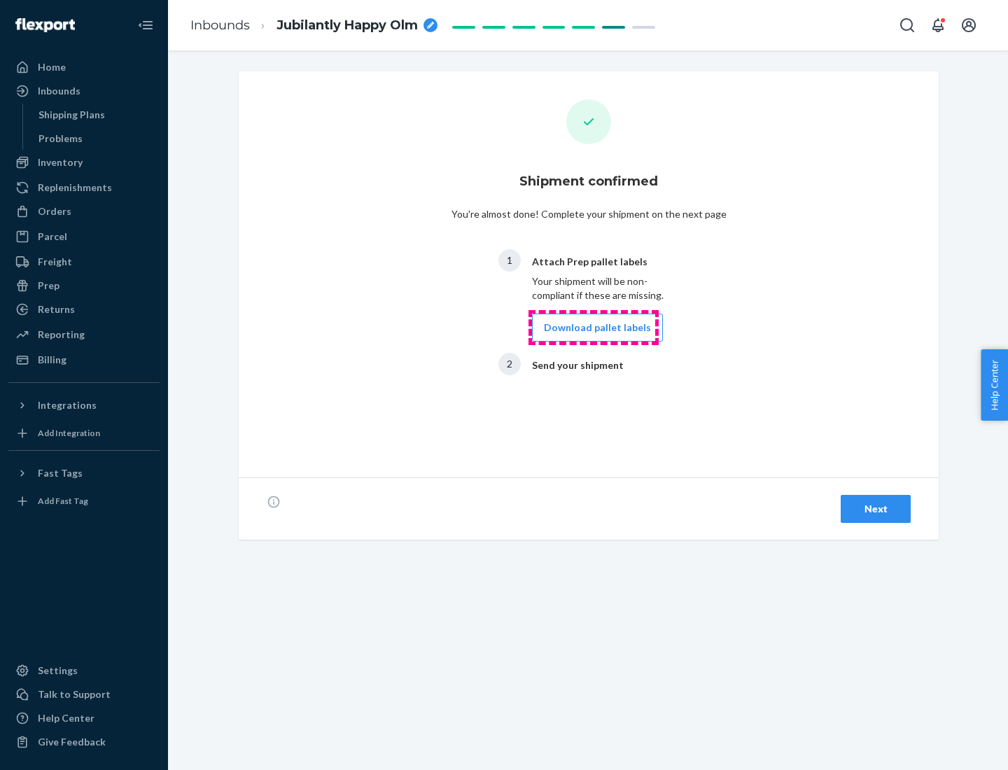
click at [593, 328] on button "Download pallet labels" at bounding box center [597, 328] width 131 height 28
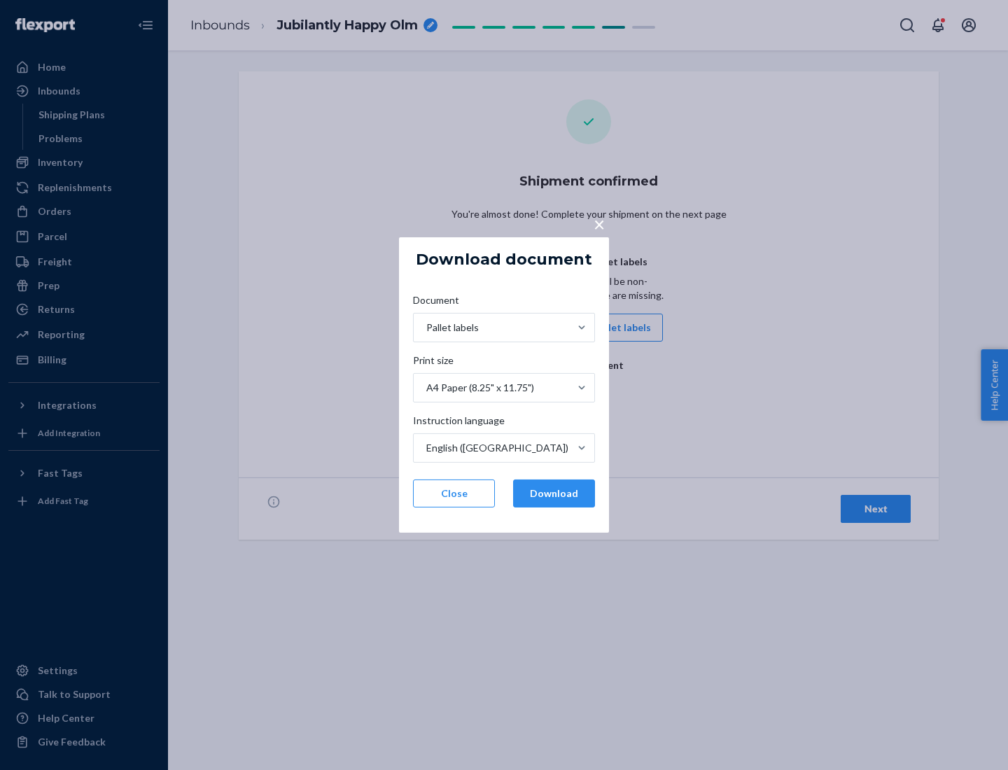
click at [554, 493] on button "Download" at bounding box center [554, 493] width 82 height 28
